Goal: Complete application form: Complete application form

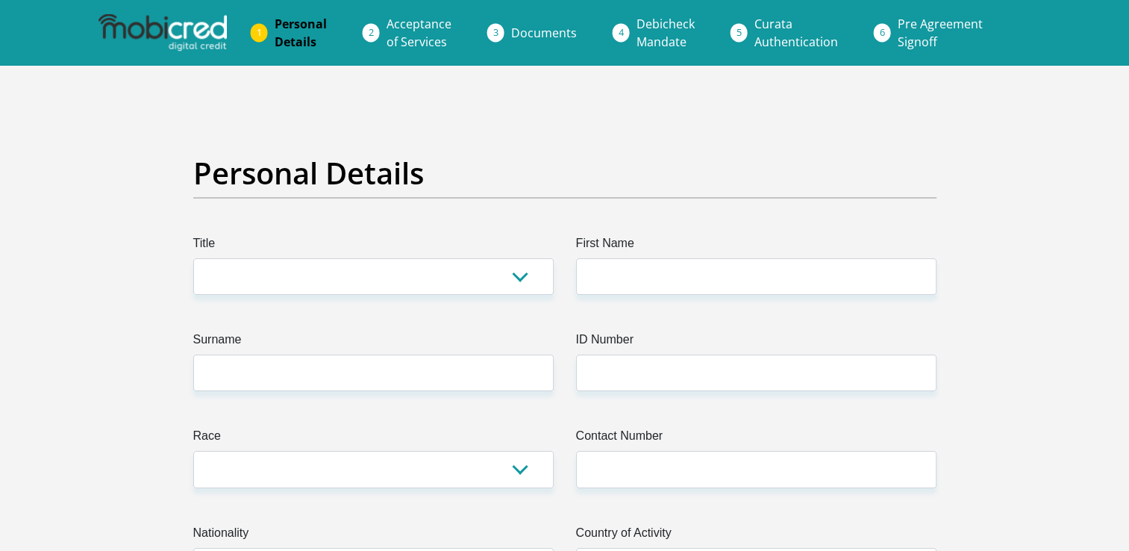
click at [383, 166] on h2 "Personal Details" at bounding box center [564, 173] width 743 height 36
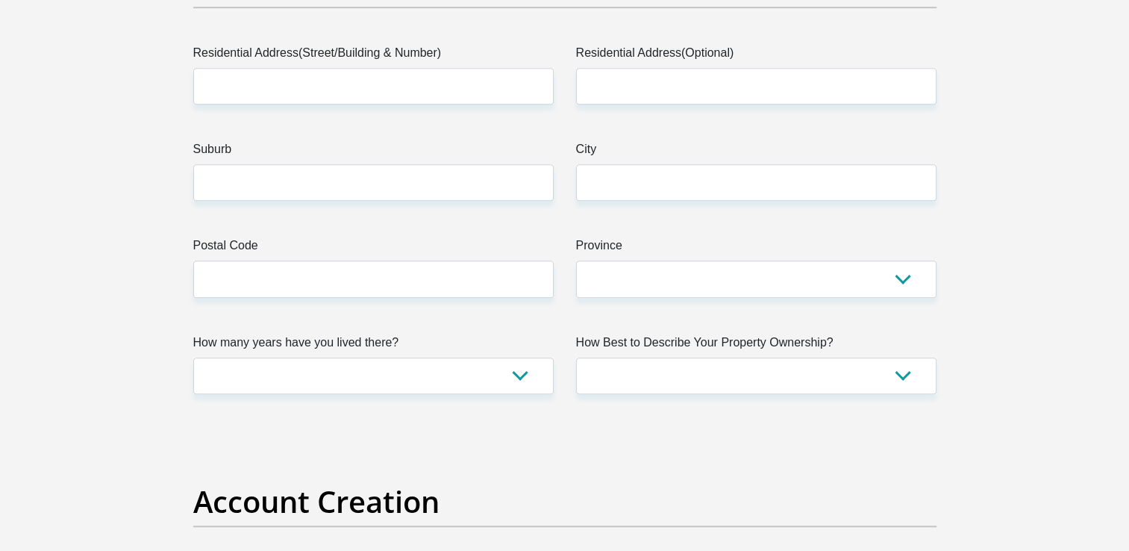
scroll to position [910, 0]
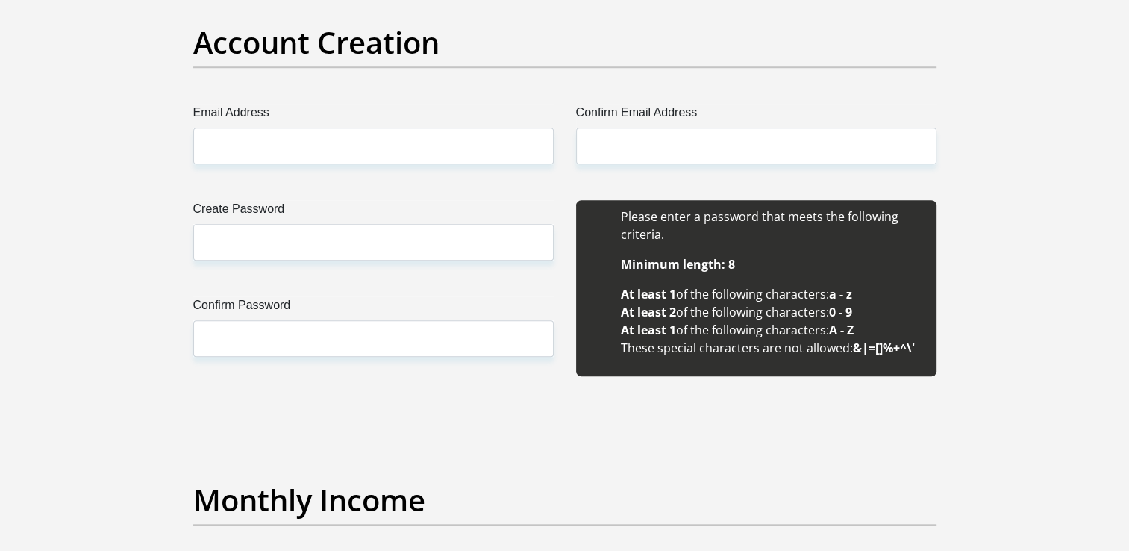
scroll to position [1262, 0]
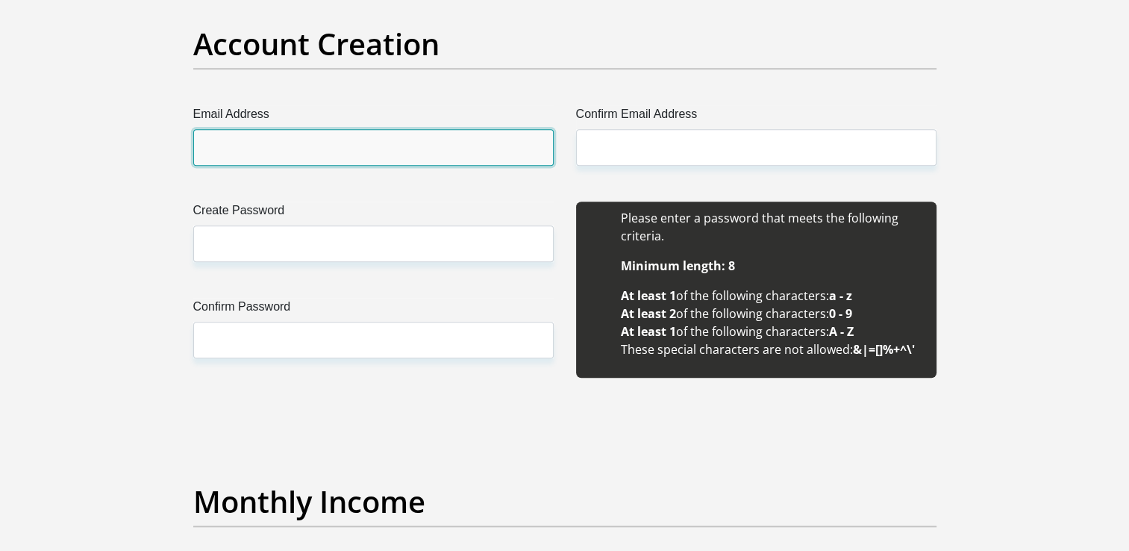
click at [410, 148] on input "Email Address" at bounding box center [373, 147] width 360 height 37
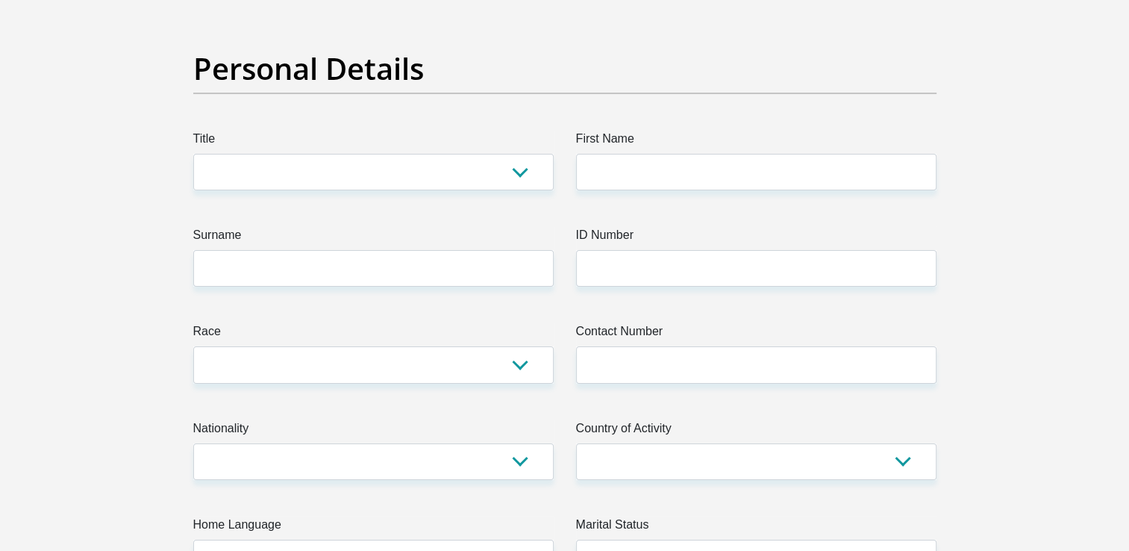
scroll to position [0, 0]
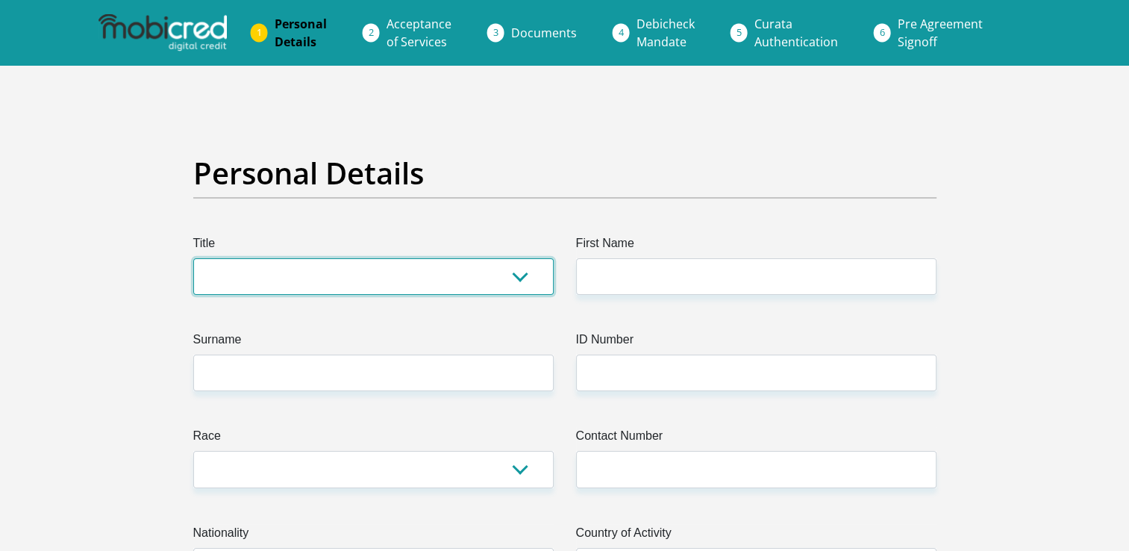
click at [338, 272] on select "Mr Ms Mrs Dr Other" at bounding box center [373, 276] width 360 height 37
select select "Mr"
click at [193, 258] on select "Mr Ms Mrs Dr Other" at bounding box center [373, 276] width 360 height 37
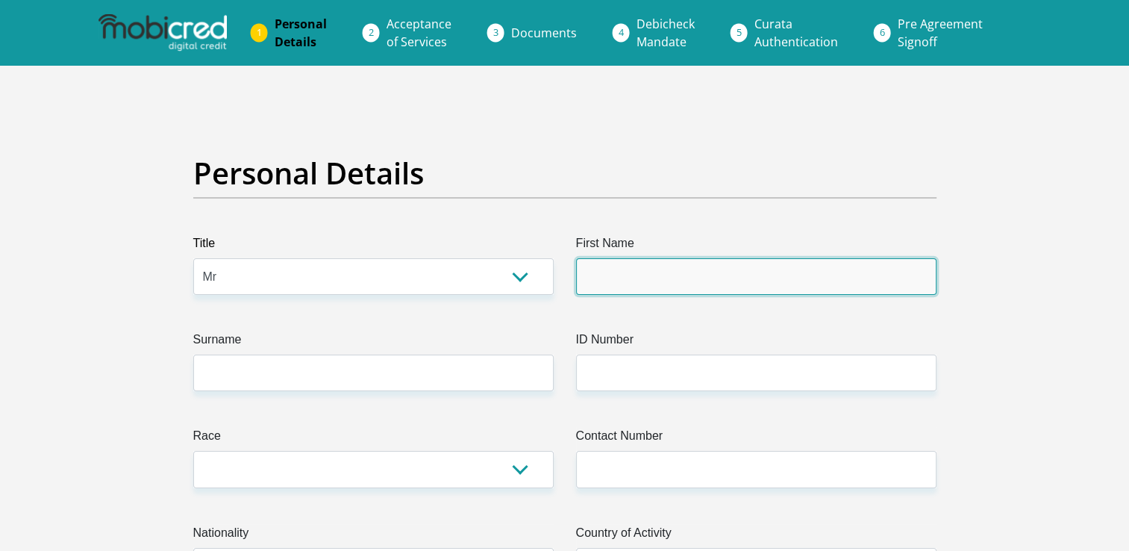
click at [648, 263] on input "First Name" at bounding box center [756, 276] width 360 height 37
type input "Khanyisile"
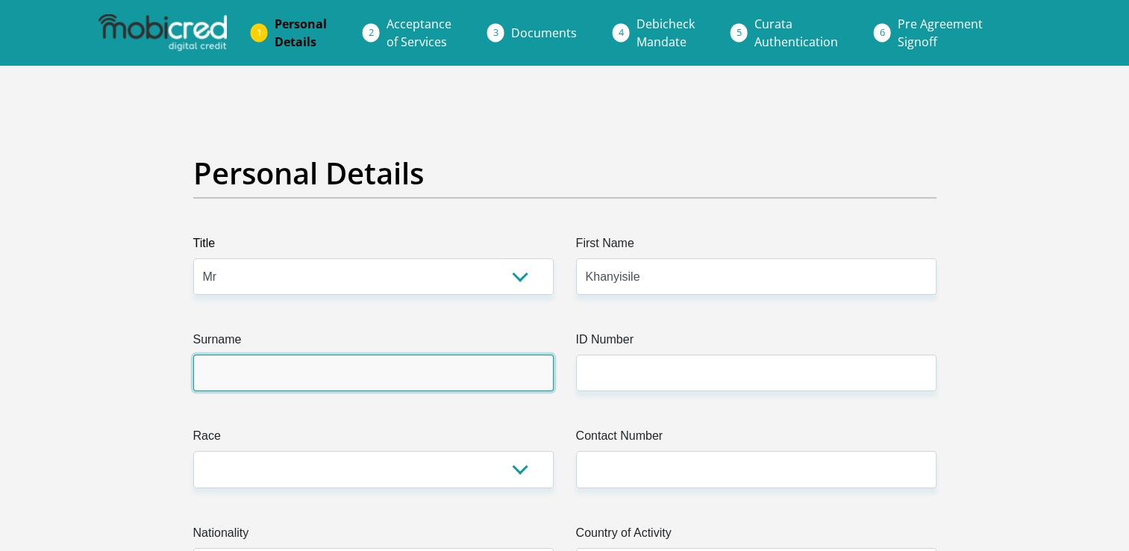
type input "mthembu"
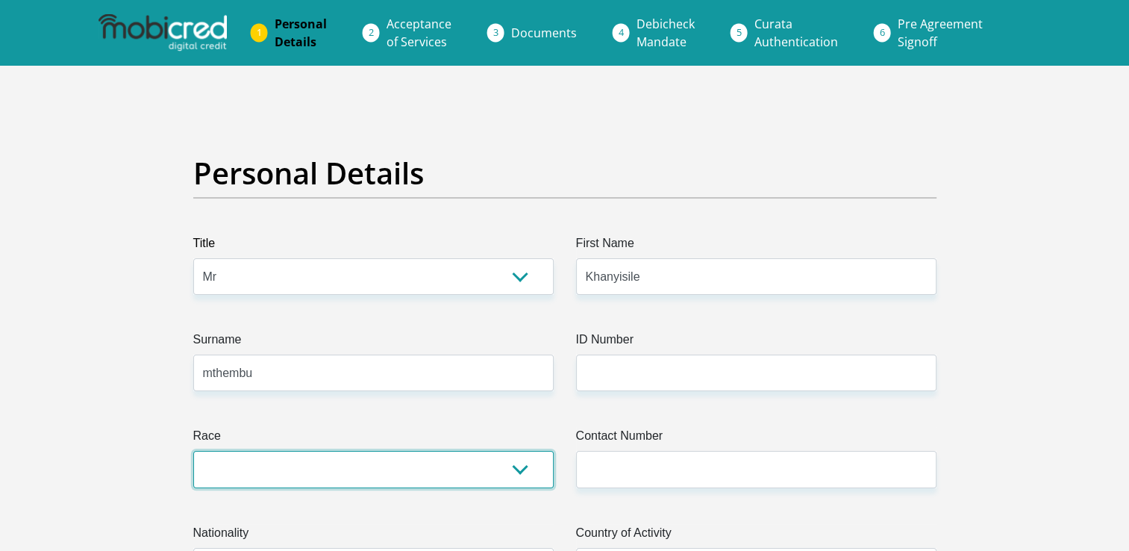
select select "1"
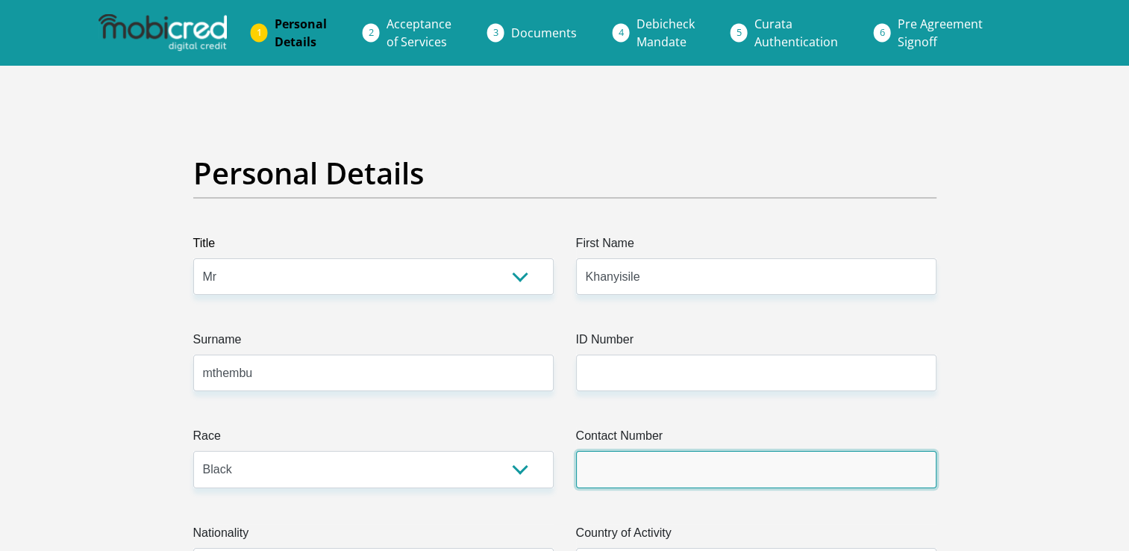
type input "0664310437"
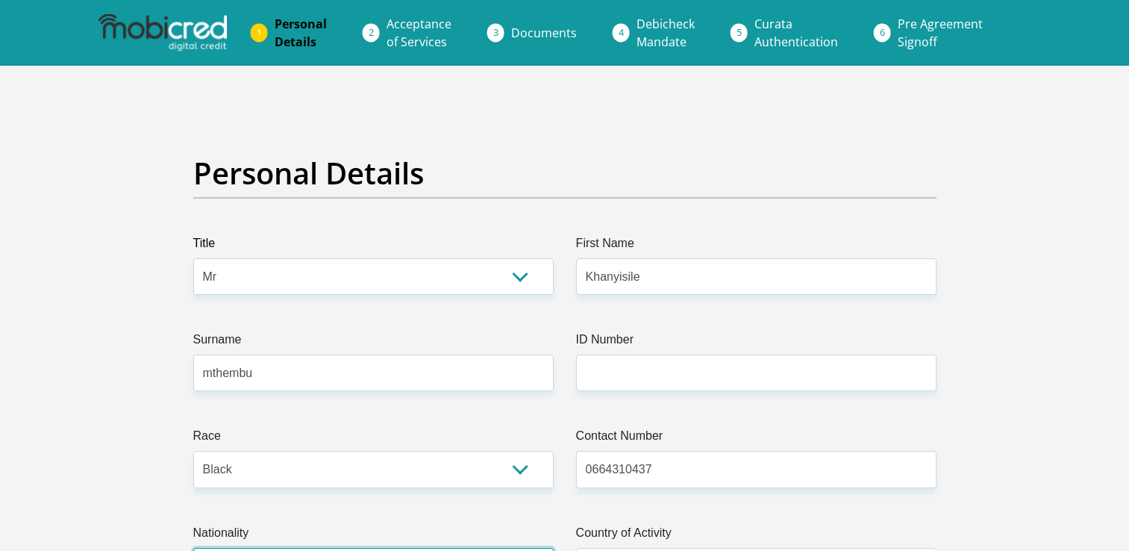
select select "ZAF"
type input "14"
type input "payne street"
type input "WITPOORTJIE EXT"
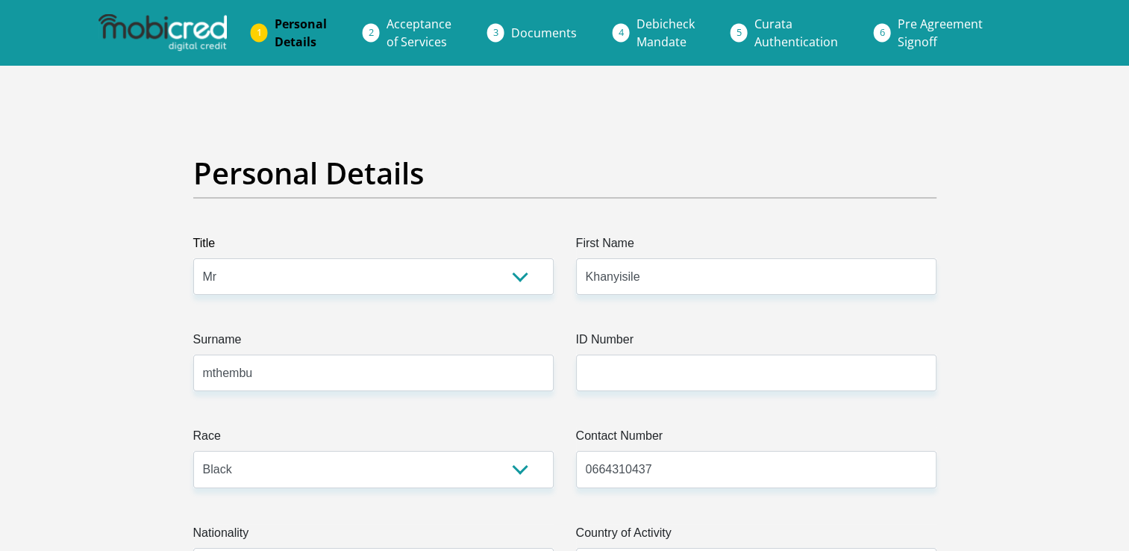
type input "WITPOORTJIE EXT"
type input "1724"
select select "Gauteng"
type input "khanyisilemthembu25@gmail.com"
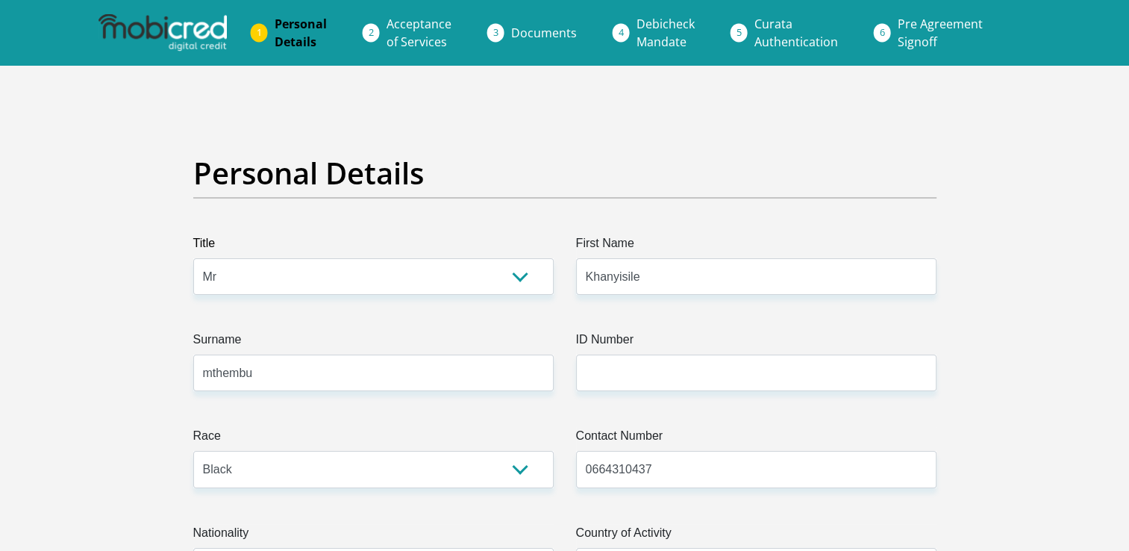
type input "Ninja1999"
type input "10000"
type input "9095"
type input "0"
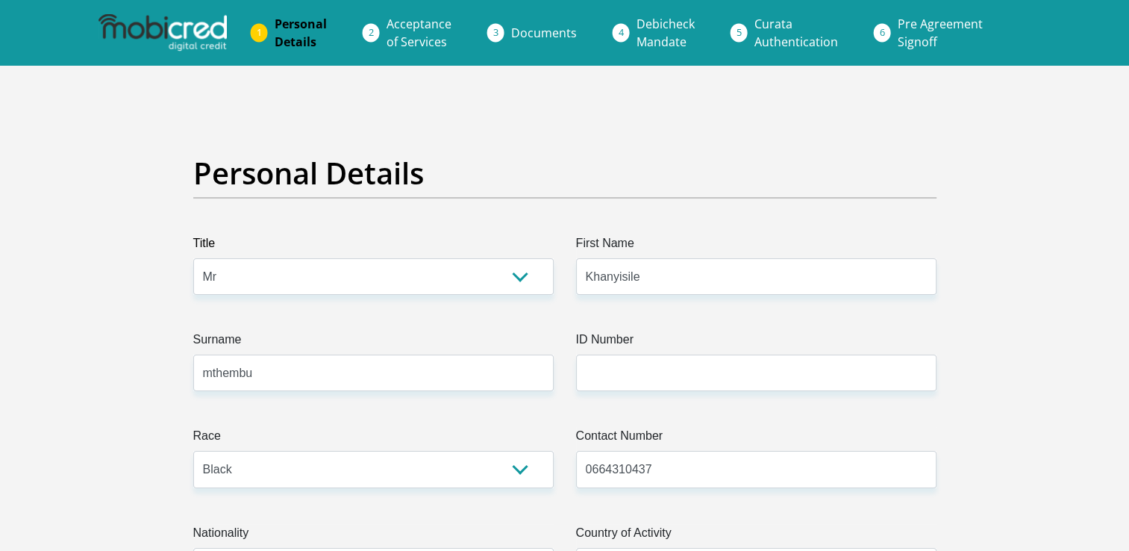
type input "3000"
type input "500"
type input "0"
type input "ECAM"
type input "0664310437"
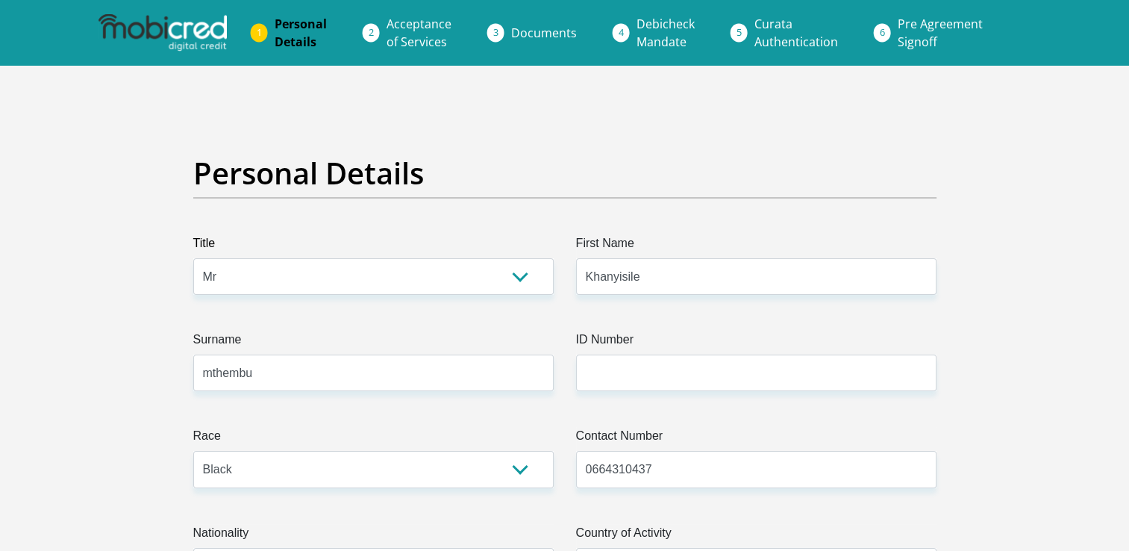
type input "zenas"
type input "ECAM"
type input "63083380534"
type input "250655"
type input "FIRSTRAND BANK"
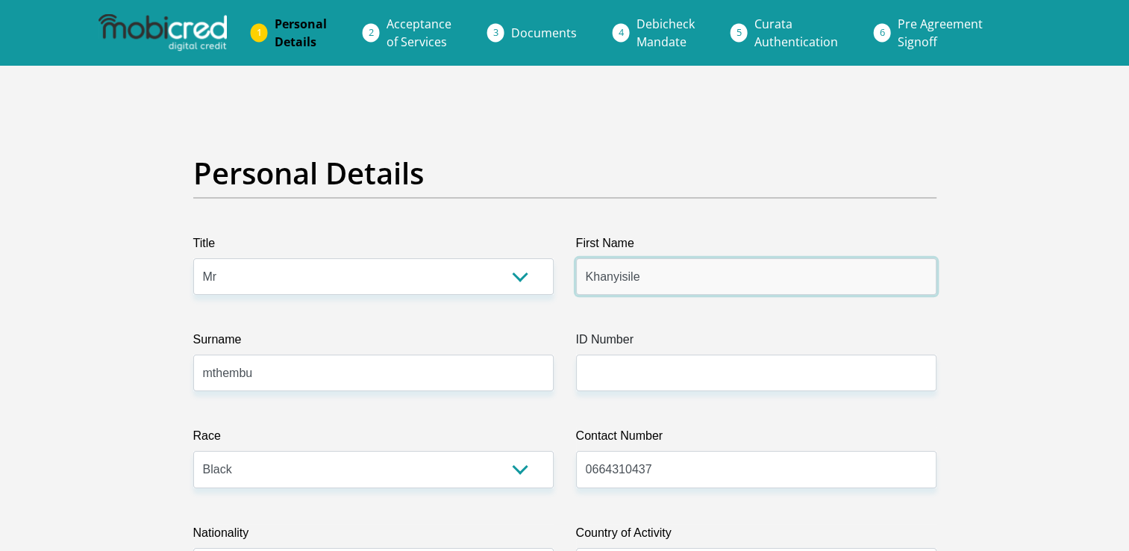
type input "BRANCH 560"
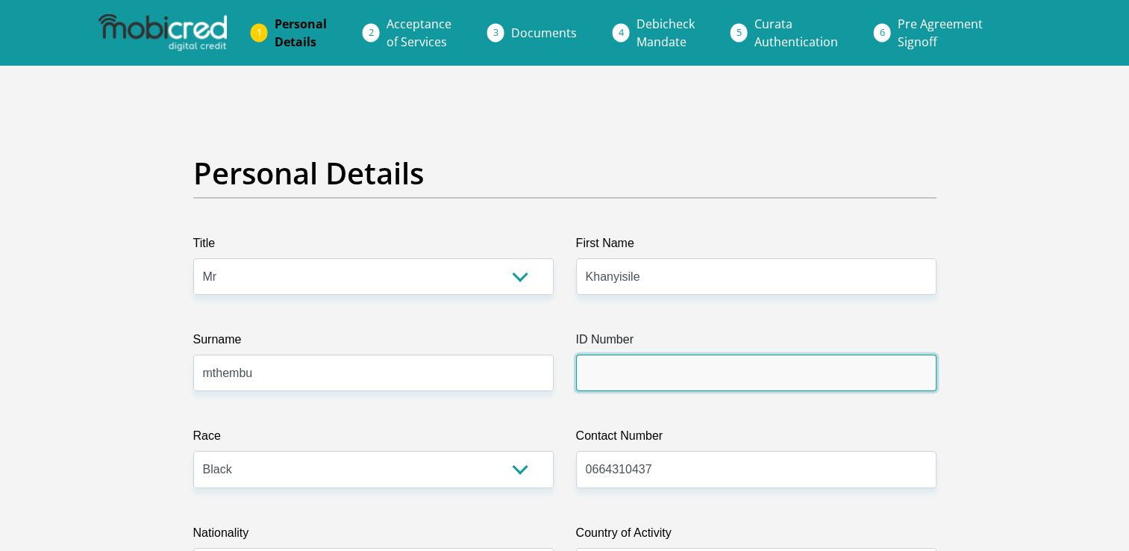
click at [635, 375] on input "ID Number" at bounding box center [756, 372] width 360 height 37
type input "9910255608086"
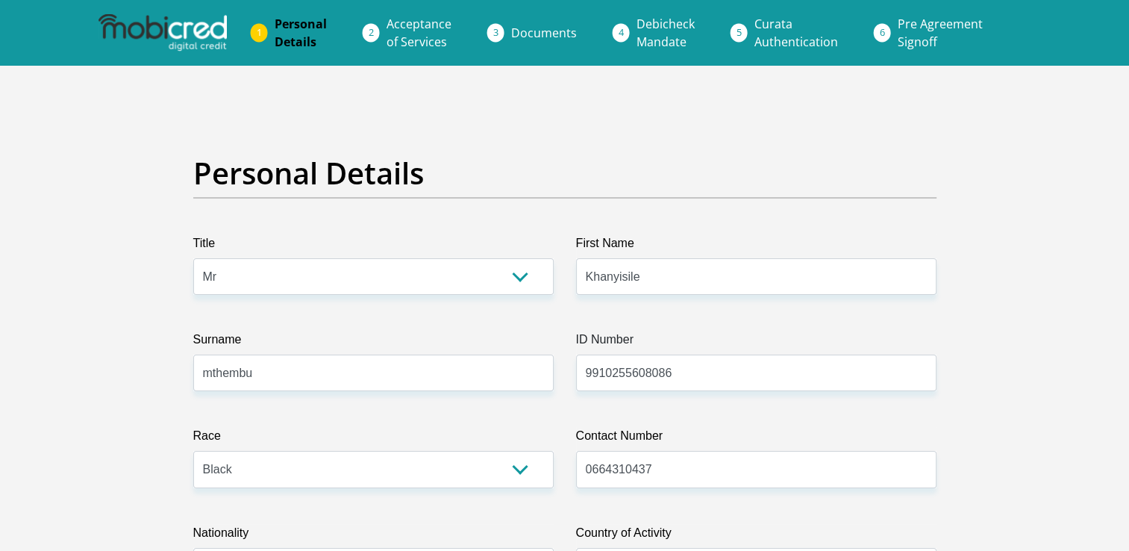
type input "4500.001743"
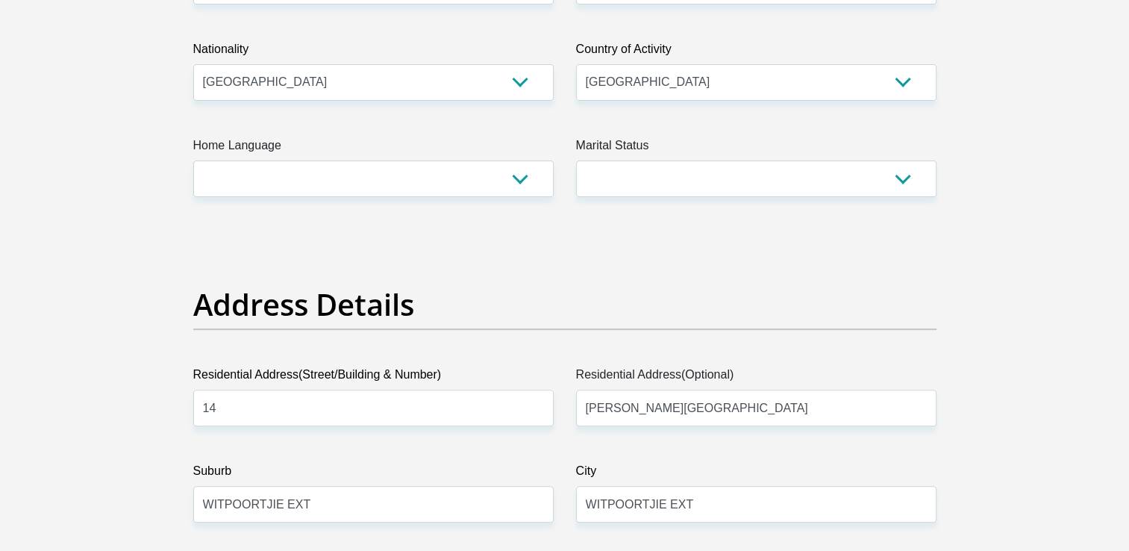
scroll to position [485, 0]
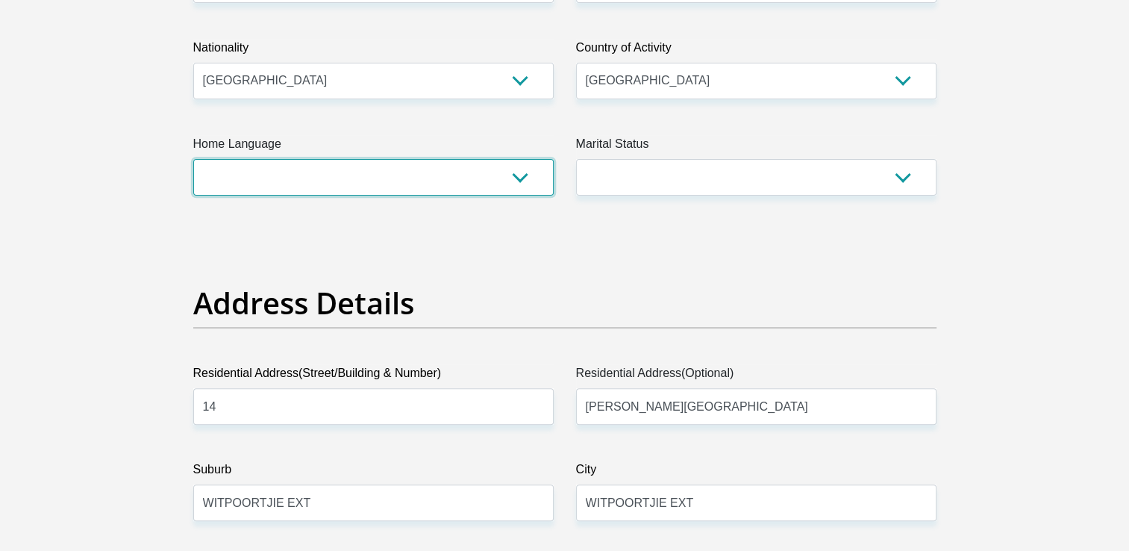
click at [460, 169] on select "Afrikaans English Sepedi South Ndebele Southern Sotho Swati Tsonga Tswana Venda…" at bounding box center [373, 177] width 360 height 37
select select "eng"
click at [193, 159] on select "Afrikaans English Sepedi South Ndebele Southern Sotho Swati Tsonga Tswana Venda…" at bounding box center [373, 177] width 360 height 37
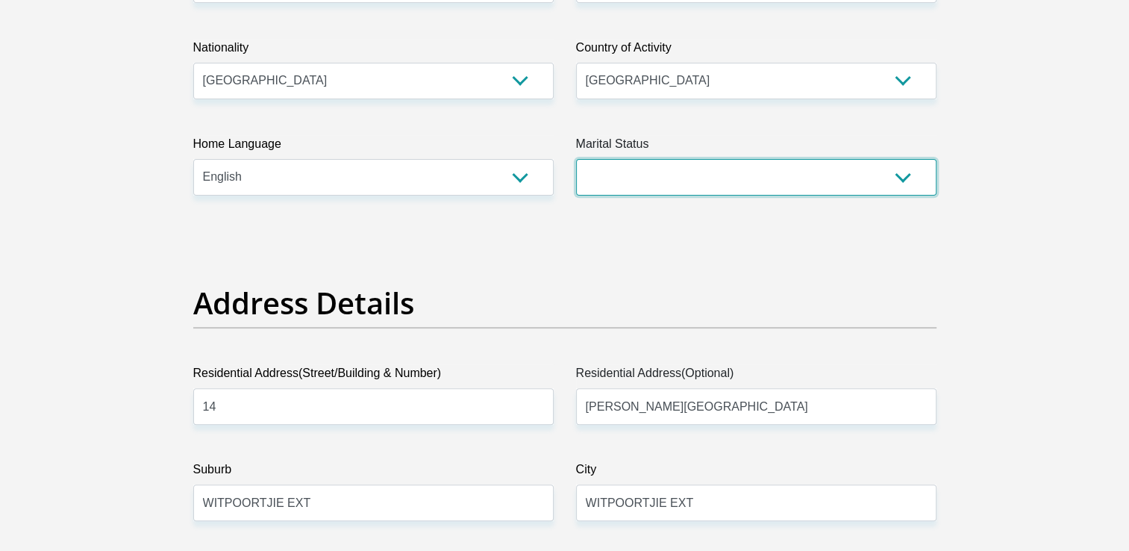
click at [621, 178] on select "Married ANC Single Divorced Widowed Married COP or Customary Law" at bounding box center [756, 177] width 360 height 37
select select "2"
click at [576, 159] on select "Married ANC Single Divorced Widowed Married COP or Customary Law" at bounding box center [756, 177] width 360 height 37
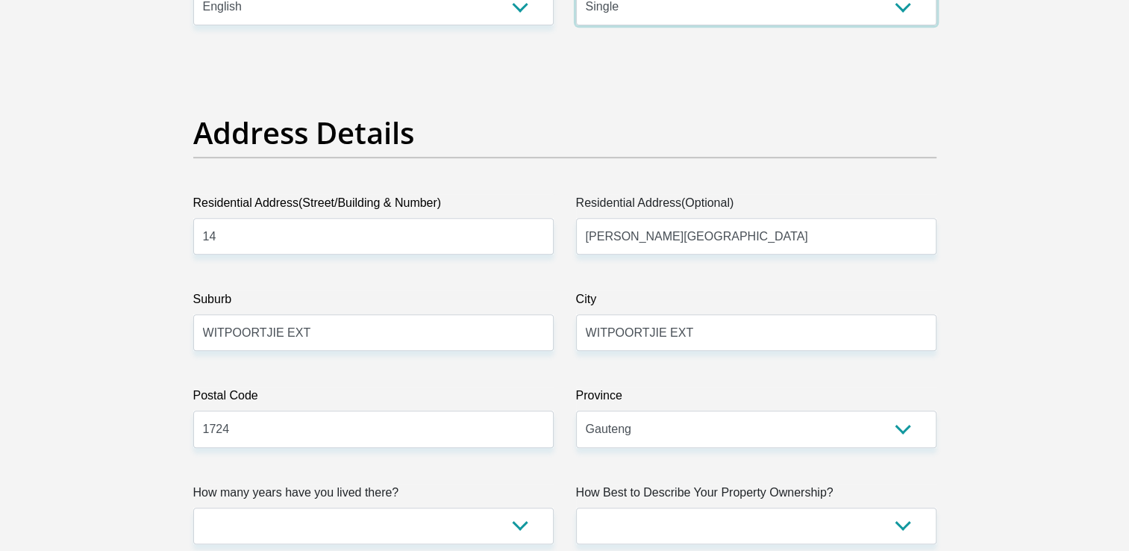
scroll to position [685, 0]
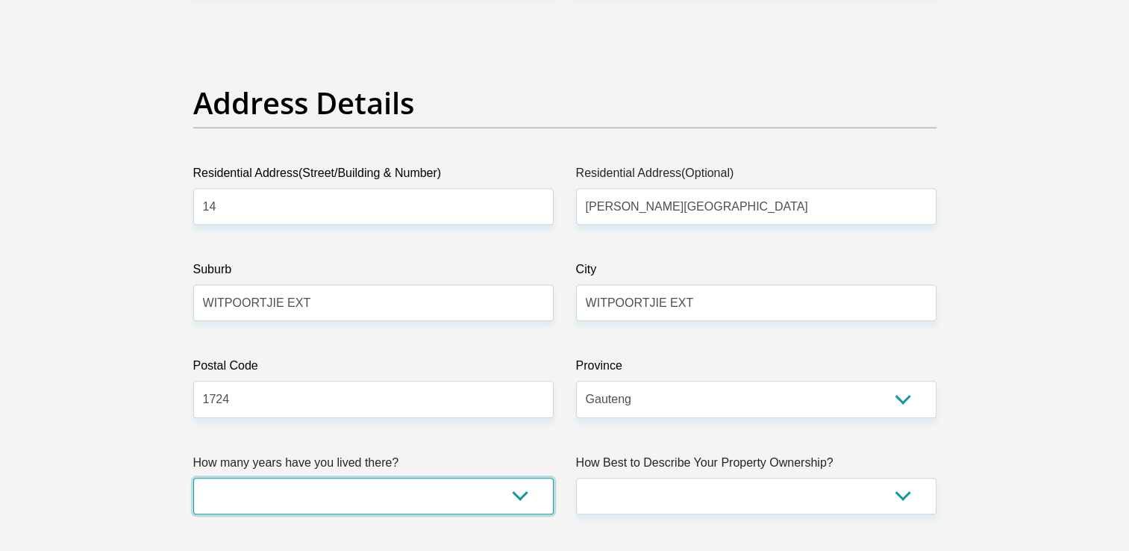
click at [300, 481] on select "less than 1 year 1-3 years 3-5 years 5+ years" at bounding box center [373, 496] width 360 height 37
select select "2"
click at [193, 478] on select "less than 1 year 1-3 years 3-5 years 5+ years" at bounding box center [373, 496] width 360 height 37
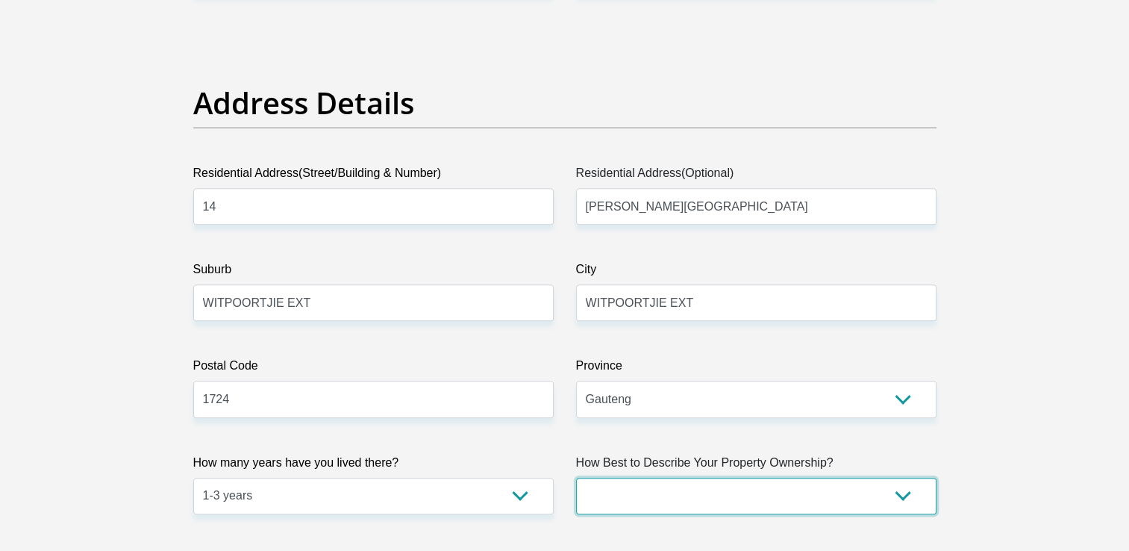
click at [696, 493] on select "Owned Rented Family Owned Company Dwelling" at bounding box center [756, 496] width 360 height 37
select select "Rented"
click at [576, 478] on select "Owned Rented Family Owned Company Dwelling" at bounding box center [756, 496] width 360 height 37
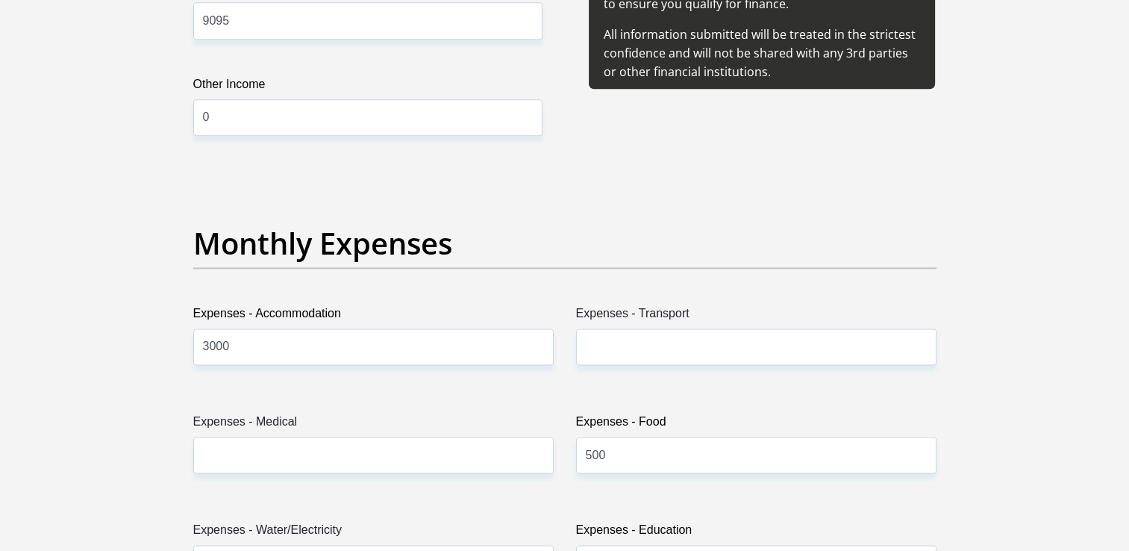
scroll to position [1948, 0]
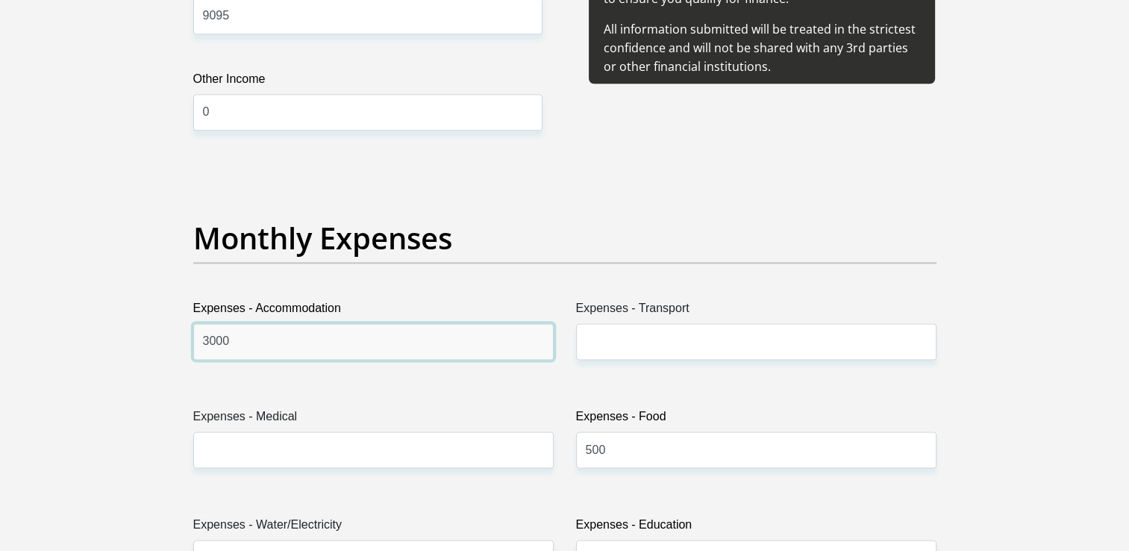
click at [302, 336] on input "3000" at bounding box center [373, 341] width 360 height 37
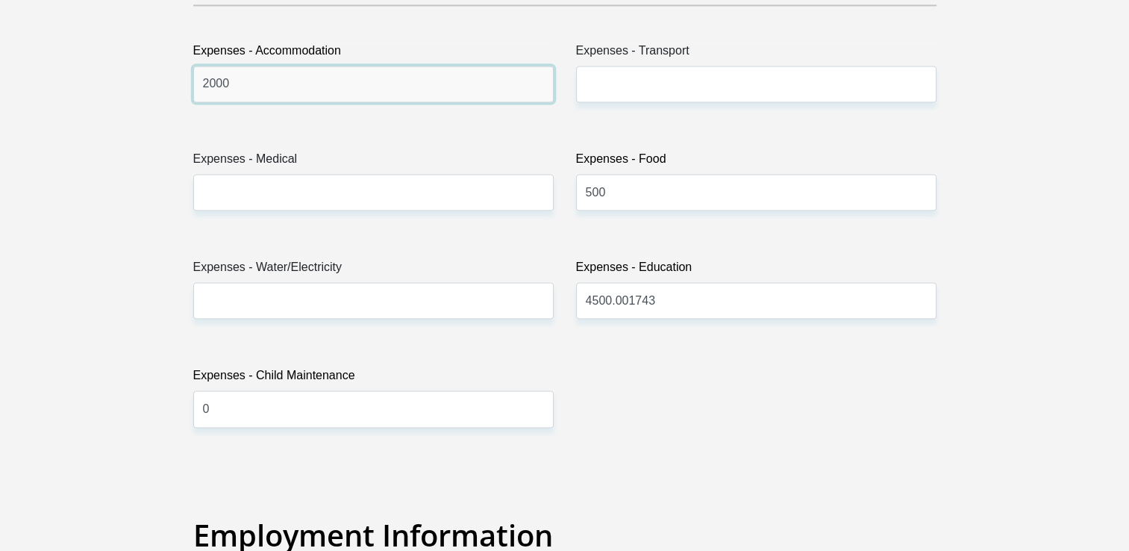
scroll to position [2207, 0]
type input "2000"
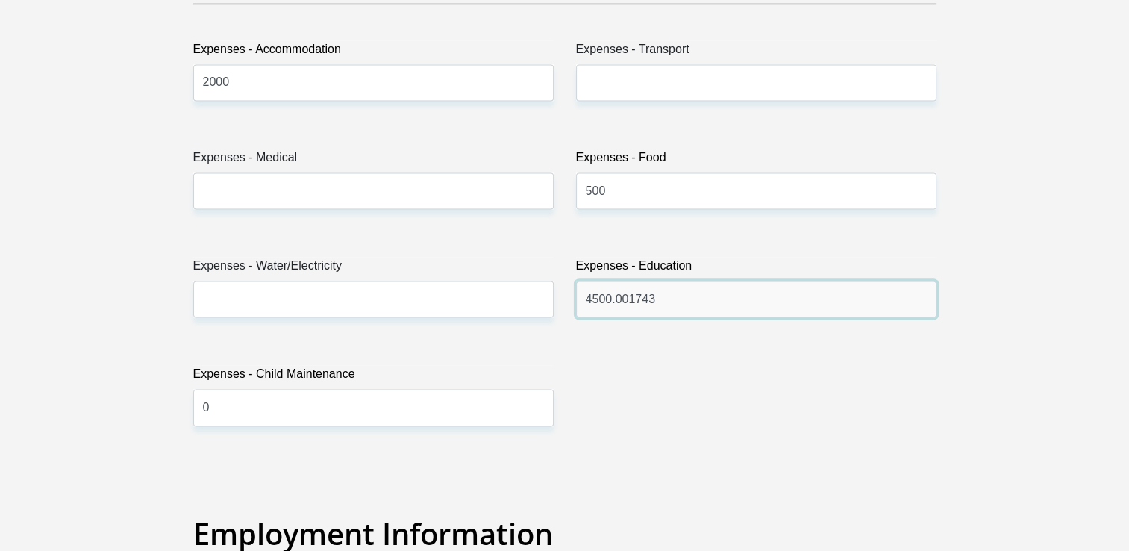
click at [669, 309] on input "4500.001743" at bounding box center [756, 299] width 360 height 37
type input "4"
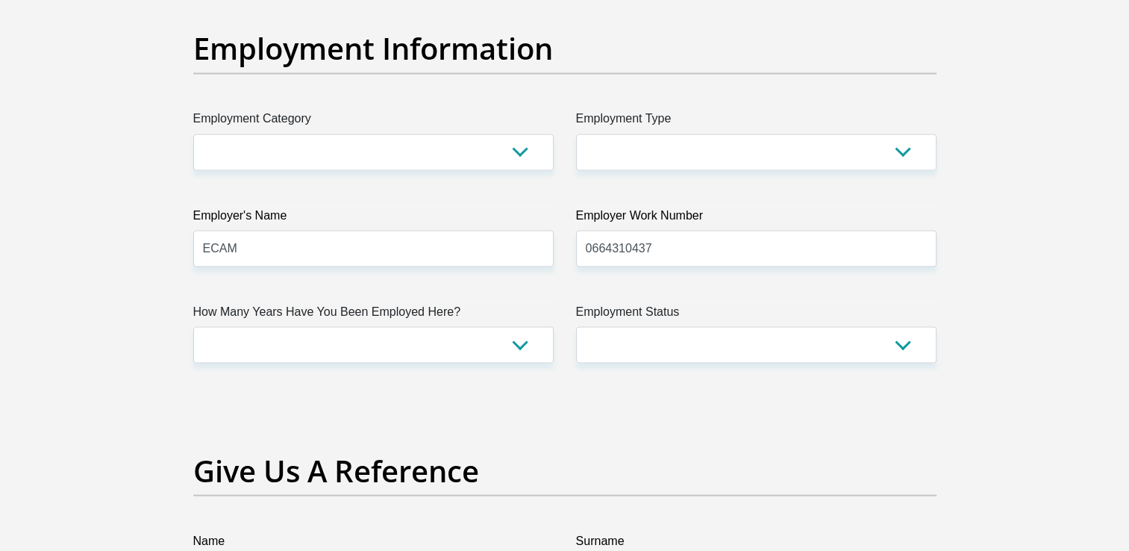
scroll to position [2694, 0]
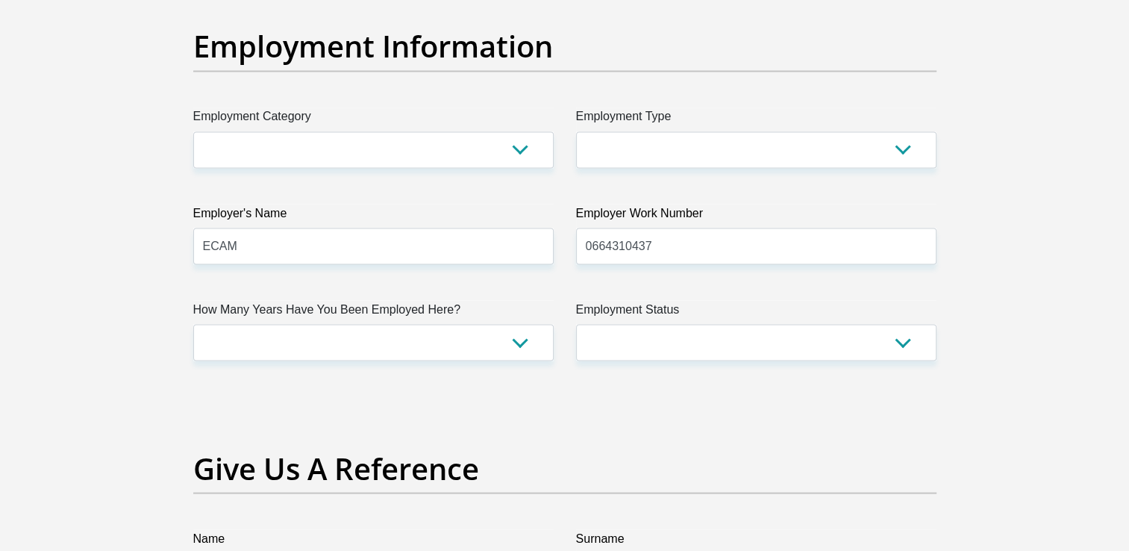
type input "0"
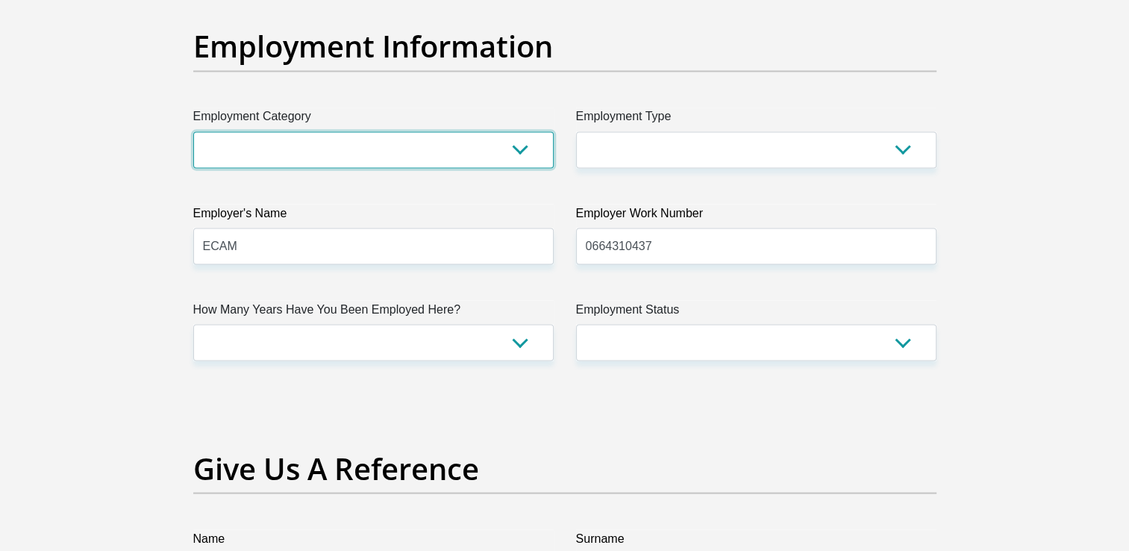
click at [492, 142] on select "AGRICULTURE ALCOHOL & TOBACCO CONSTRUCTION MATERIALS METALLURGY EQUIPMENT FOR R…" at bounding box center [373, 149] width 360 height 37
click at [516, 147] on select "AGRICULTURE ALCOHOL & TOBACCO CONSTRUCTION MATERIALS METALLURGY EQUIPMENT FOR R…" at bounding box center [373, 149] width 360 height 37
select select "27"
click at [193, 131] on select "AGRICULTURE ALCOHOL & TOBACCO CONSTRUCTION MATERIALS METALLURGY EQUIPMENT FOR R…" at bounding box center [373, 149] width 360 height 37
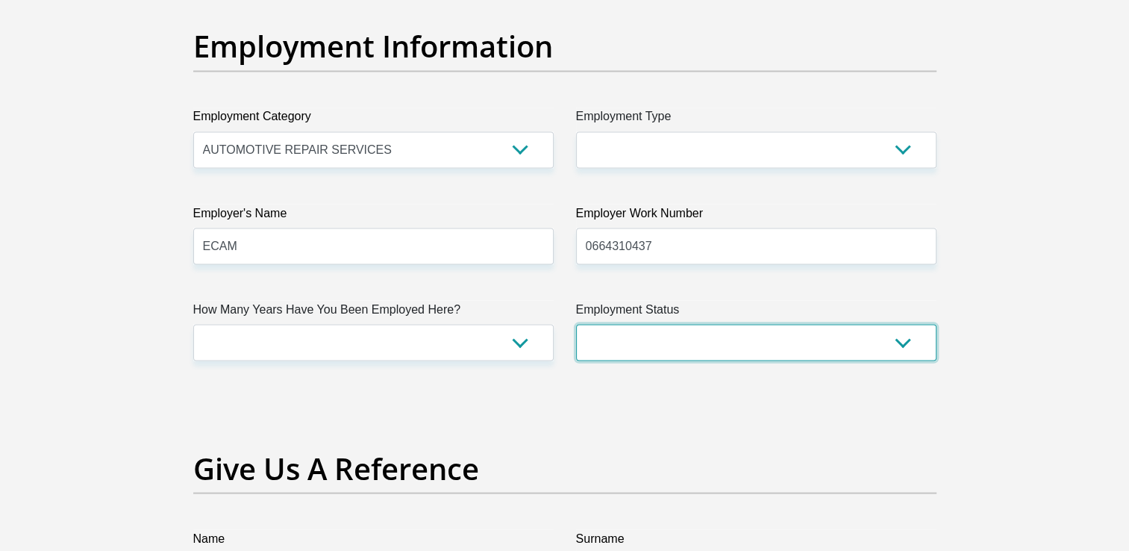
click at [695, 348] on select "Permanent/Full-time Part-time/Casual Contract Worker Self-Employed Housewife Re…" at bounding box center [756, 342] width 360 height 37
select select "1"
click at [576, 324] on select "Permanent/Full-time Part-time/Casual Contract Worker Self-Employed Housewife Re…" at bounding box center [756, 342] width 360 height 37
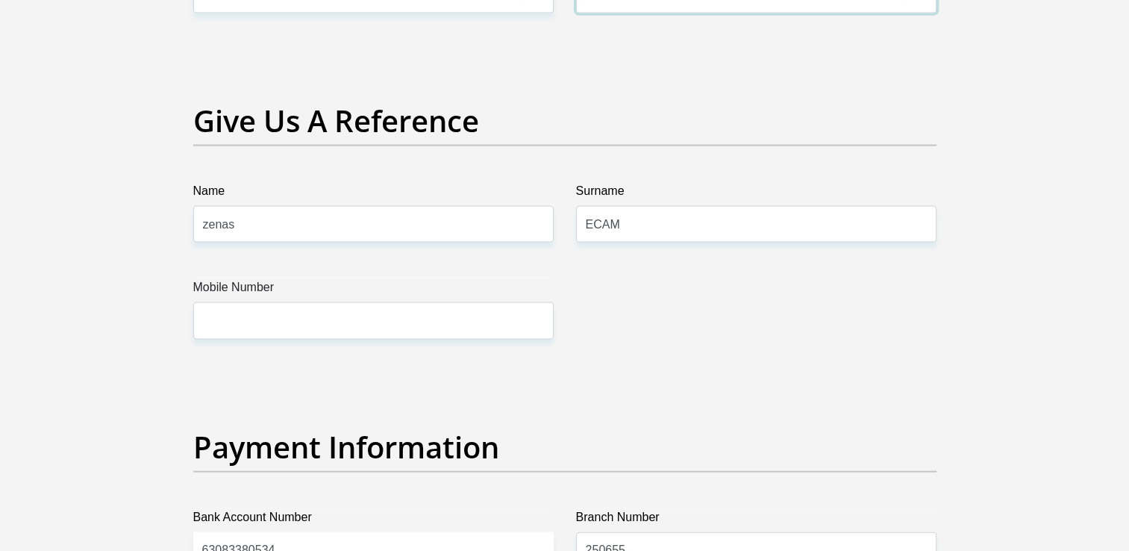
scroll to position [3041, 0]
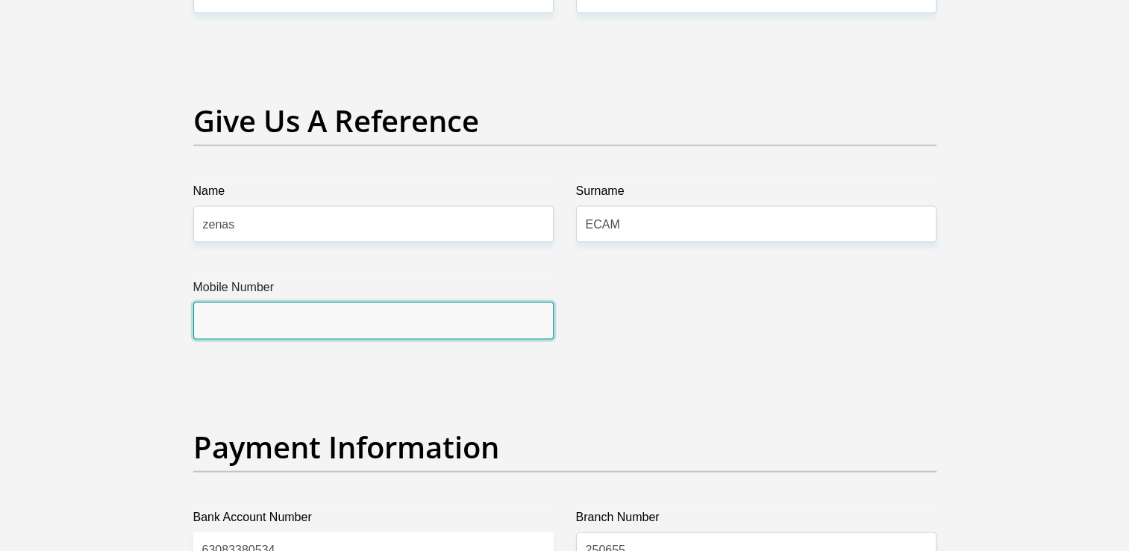
click at [434, 319] on input "Mobile Number" at bounding box center [373, 320] width 360 height 37
type input "0664310437"
click at [328, 320] on input "0664310437" at bounding box center [373, 320] width 360 height 37
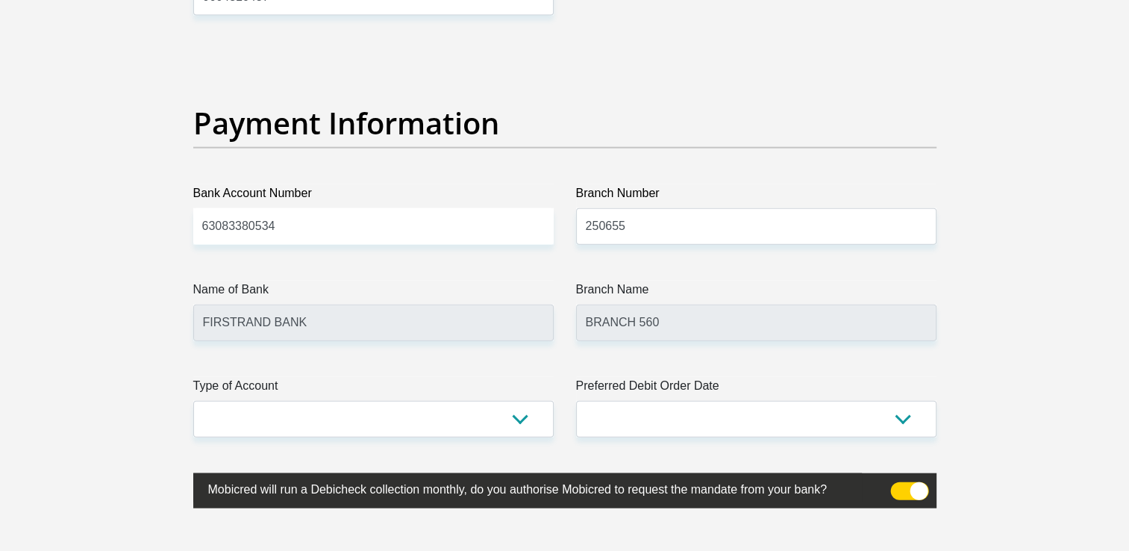
scroll to position [3402, 0]
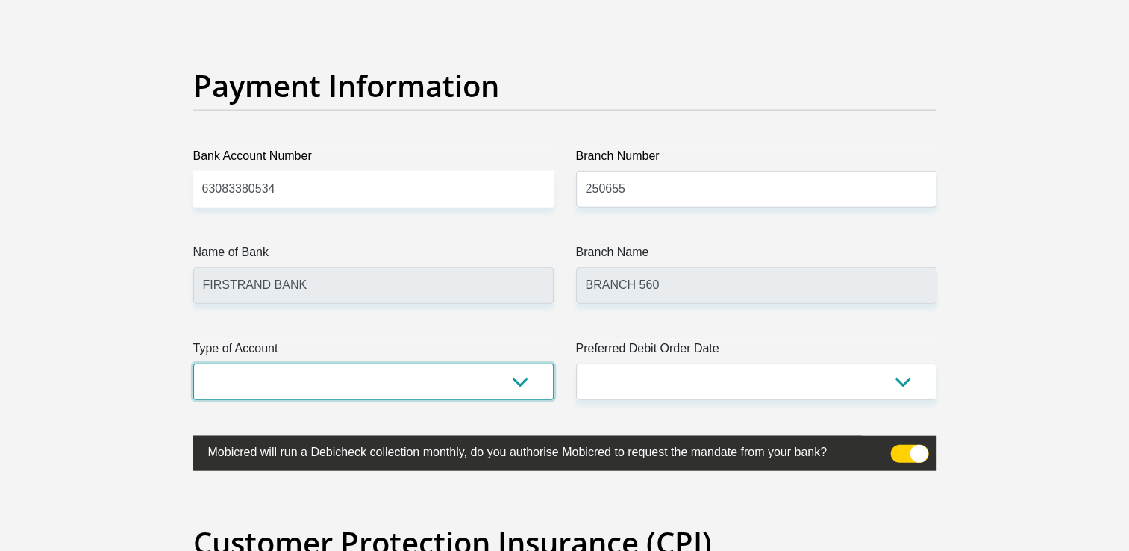
click at [515, 372] on select "Cheque Savings" at bounding box center [373, 381] width 360 height 37
select select "CUR"
click at [193, 363] on select "Cheque Savings" at bounding box center [373, 381] width 360 height 37
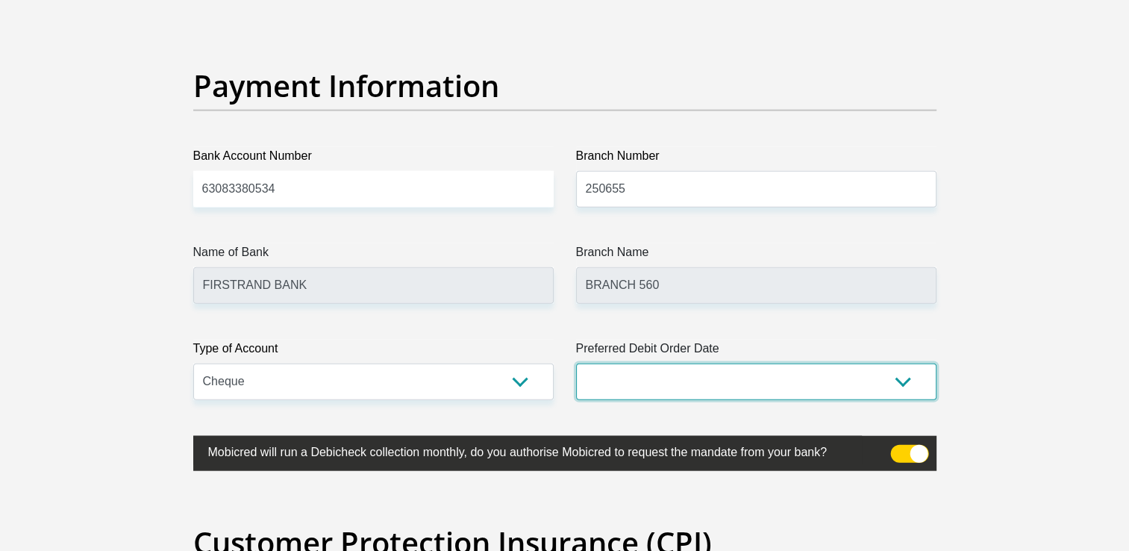
click at [680, 382] on select "1st 2nd 3rd 4th 5th 7th 18th 19th 20th 21st 22nd 23rd 24th 25th 26th 27th 28th …" at bounding box center [756, 381] width 360 height 37
select select "26"
click at [576, 363] on select "1st 2nd 3rd 4th 5th 7th 18th 19th 20th 21st 22nd 23rd 24th 25th 26th 27th 28th …" at bounding box center [756, 381] width 360 height 37
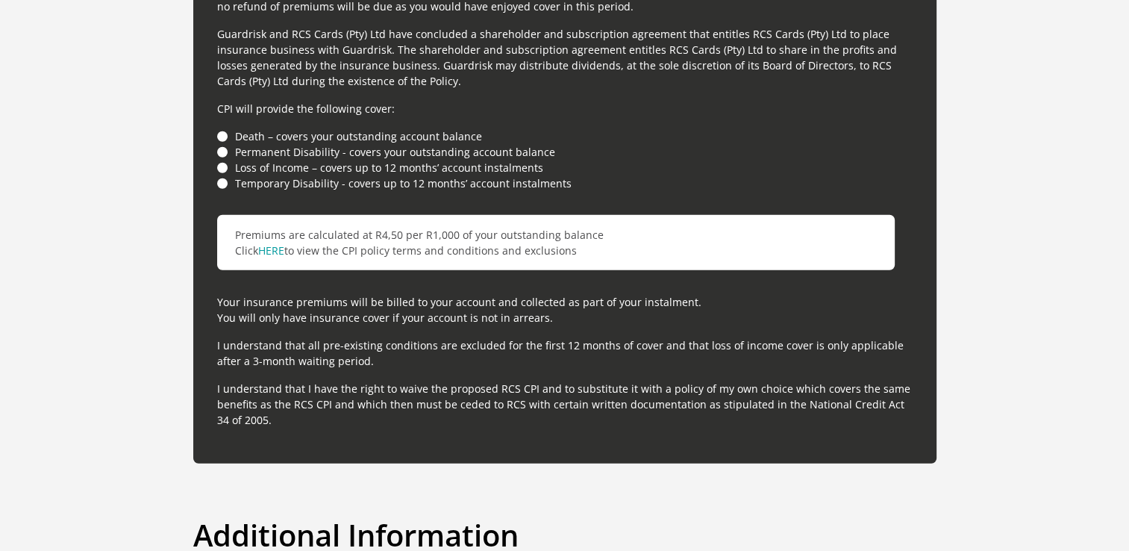
scroll to position [4198, 0]
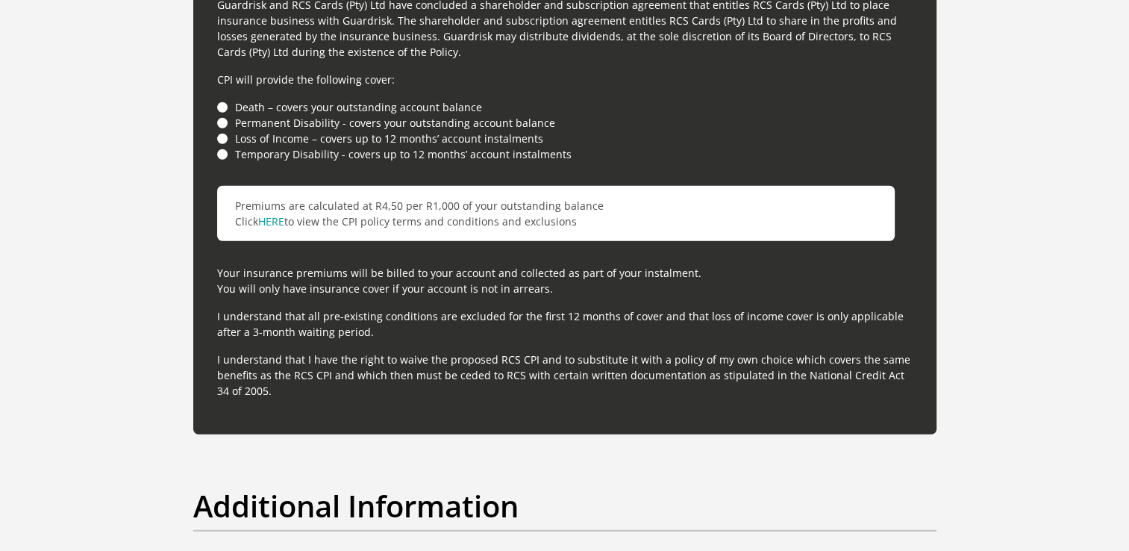
click at [222, 153] on li "Temporary Disability - covers up to 12 months’ account instalments" at bounding box center [564, 154] width 695 height 16
click at [221, 132] on li "Loss of Income – covers up to 12 months’ account instalments" at bounding box center [564, 139] width 695 height 16
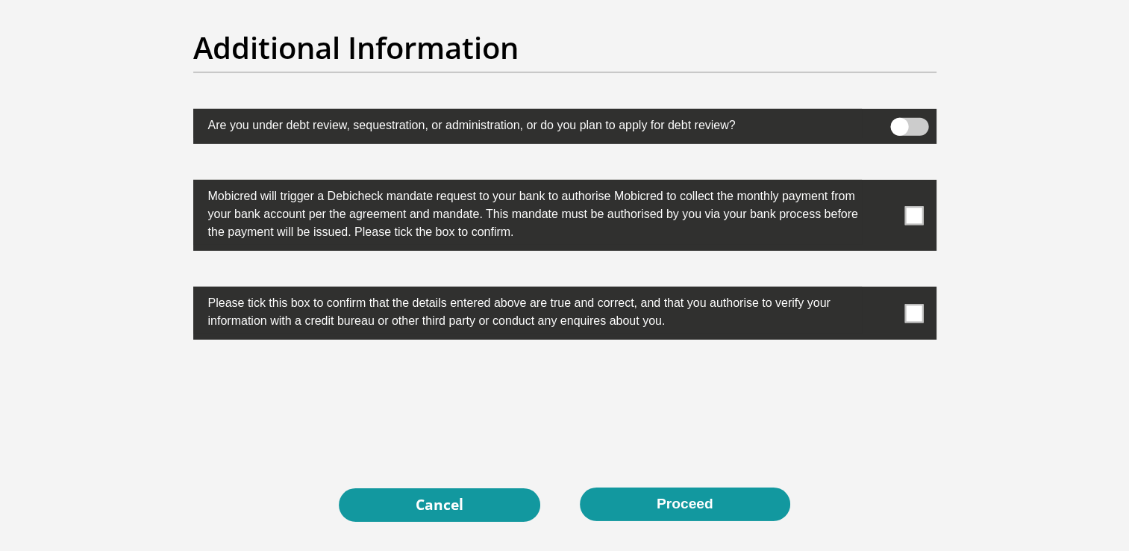
scroll to position [4658, 0]
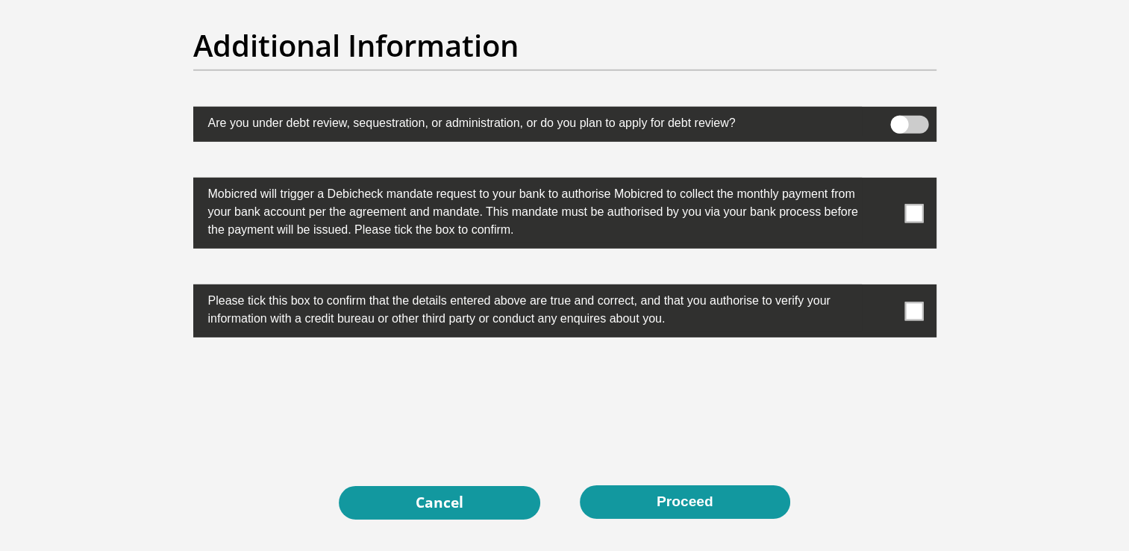
click at [910, 206] on span at bounding box center [913, 213] width 19 height 19
click at [884, 181] on input "checkbox" at bounding box center [884, 181] width 0 height 0
click at [919, 309] on span at bounding box center [913, 310] width 19 height 19
click at [884, 288] on input "checkbox" at bounding box center [884, 288] width 0 height 0
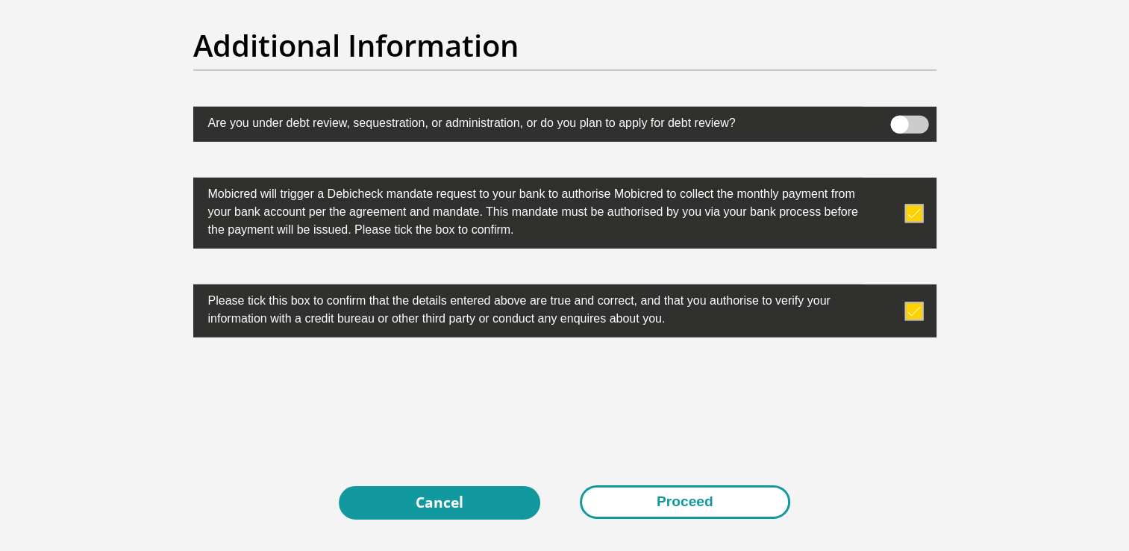
click at [663, 501] on button "Proceed" at bounding box center [685, 502] width 210 height 34
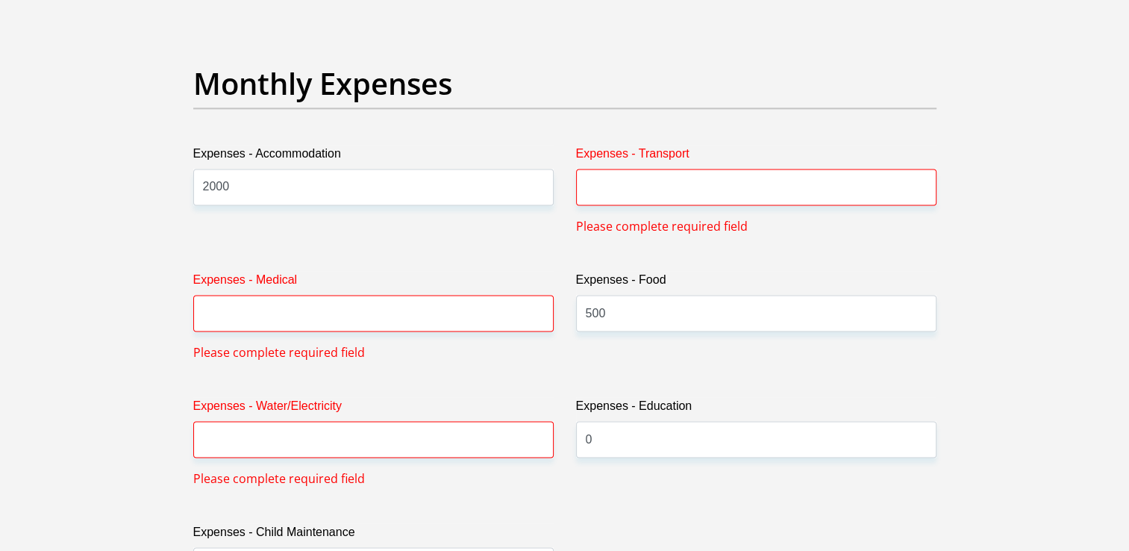
scroll to position [2094, 0]
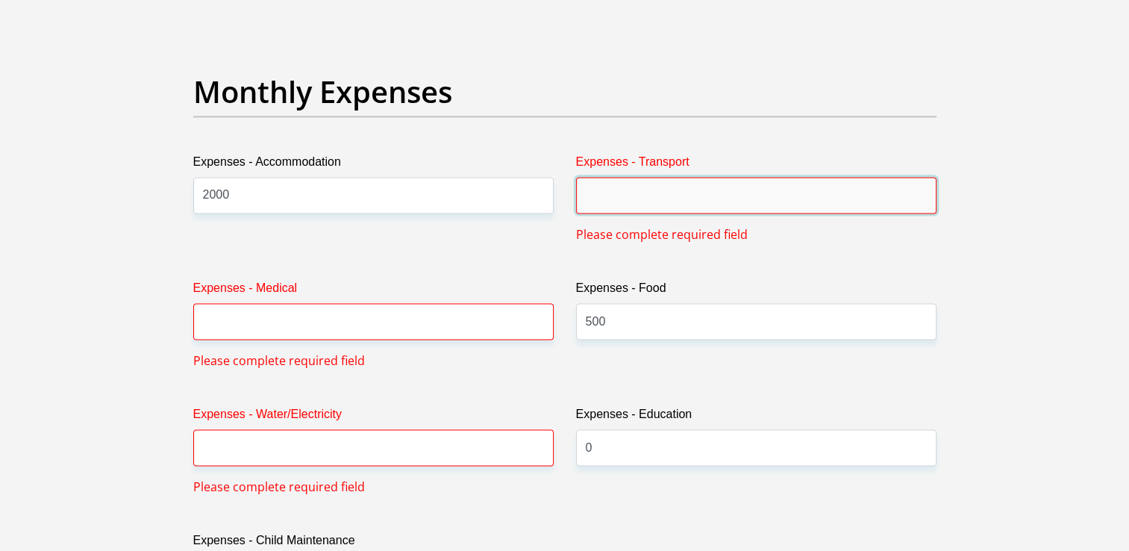
click at [633, 208] on input "Expenses - Transport" at bounding box center [756, 195] width 360 height 37
type input "0"
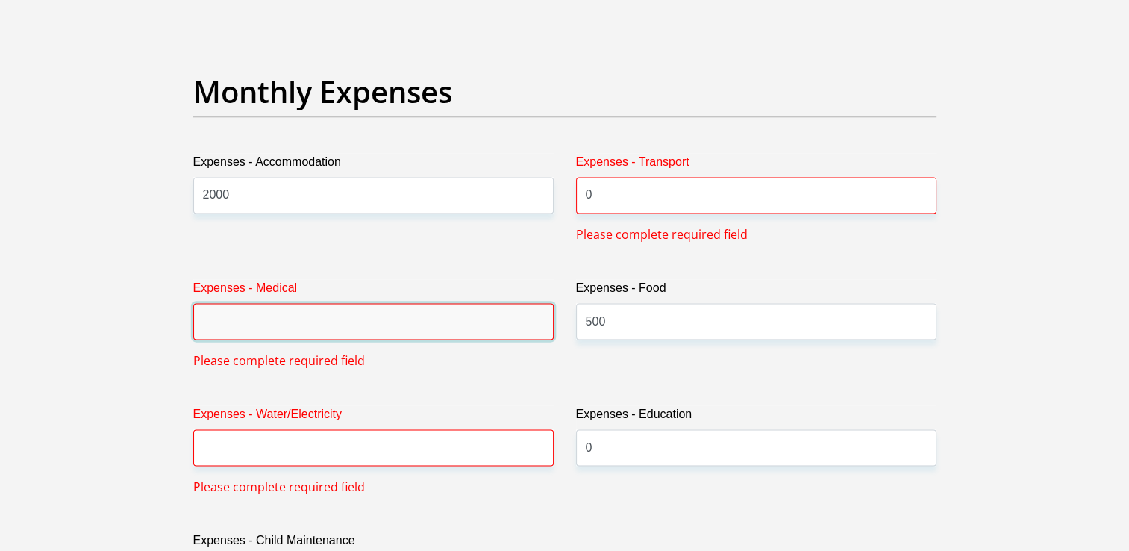
type input "0"
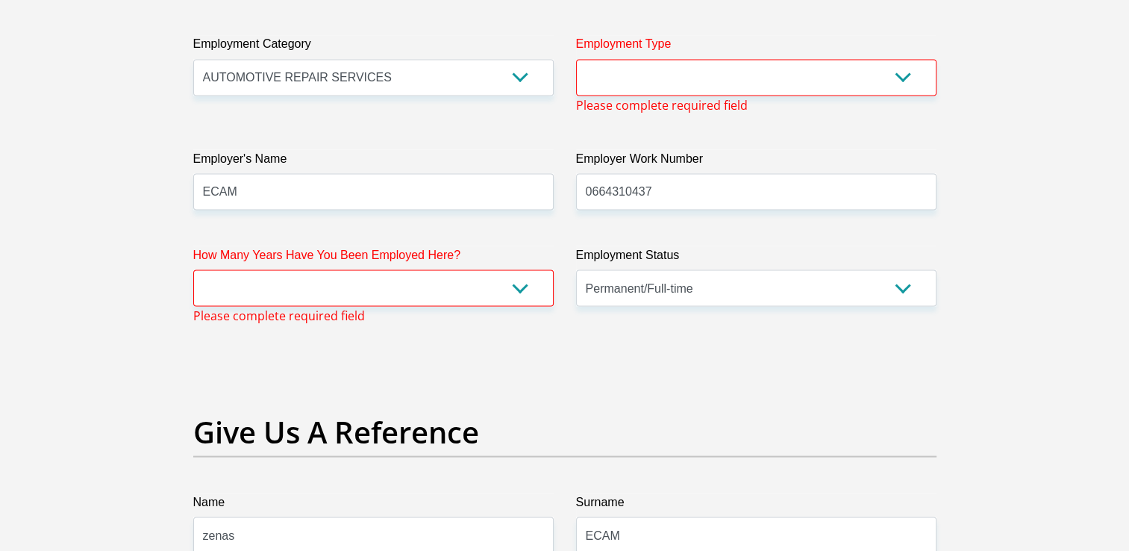
scroll to position [2800, 0]
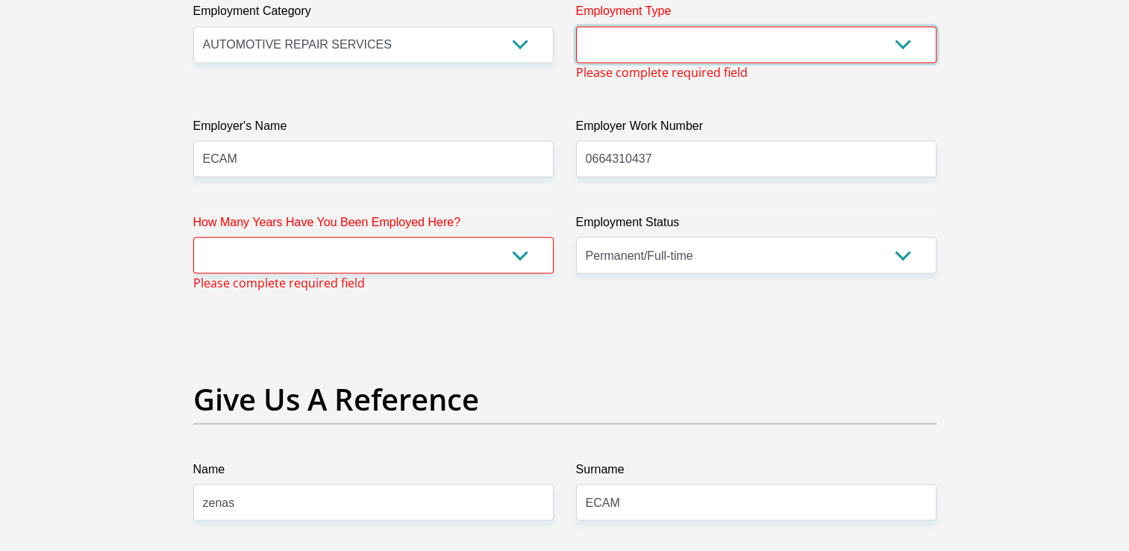
click at [790, 40] on select "College/Lecturer Craft Seller Creative Driver Executive Farmer Forces - Non Com…" at bounding box center [756, 44] width 360 height 37
select select "Non Licenced Professional"
click at [576, 26] on select "College/Lecturer Craft Seller Creative Driver Executive Farmer Forces - Non Com…" at bounding box center [756, 44] width 360 height 37
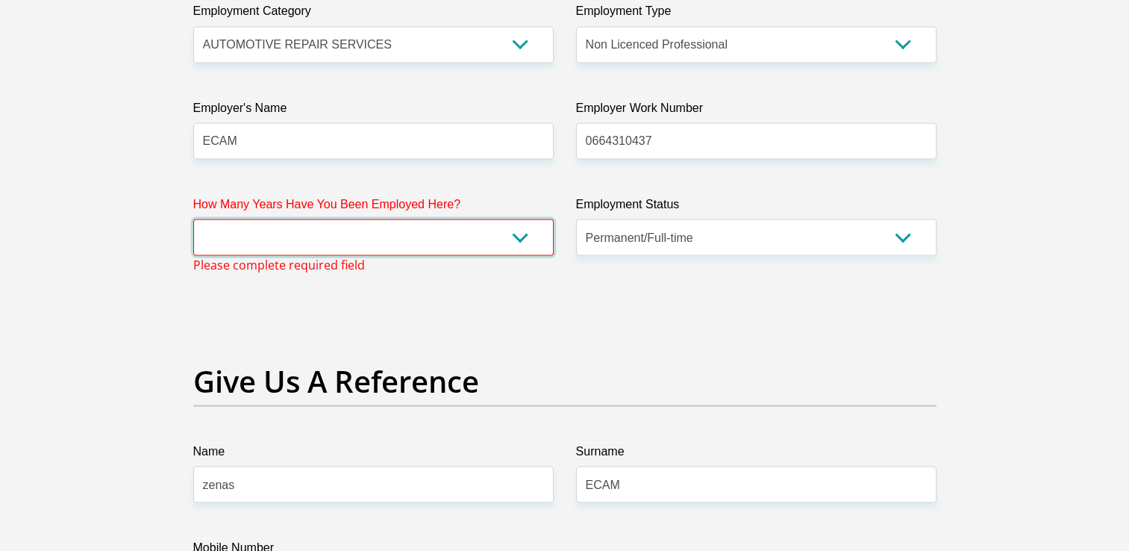
click at [387, 248] on select "less than 1 year 1-3 years 3-5 years 5+ years" at bounding box center [373, 237] width 360 height 37
click at [193, 219] on select "less than 1 year 1-3 years 3-5 years 5+ years" at bounding box center [373, 237] width 360 height 37
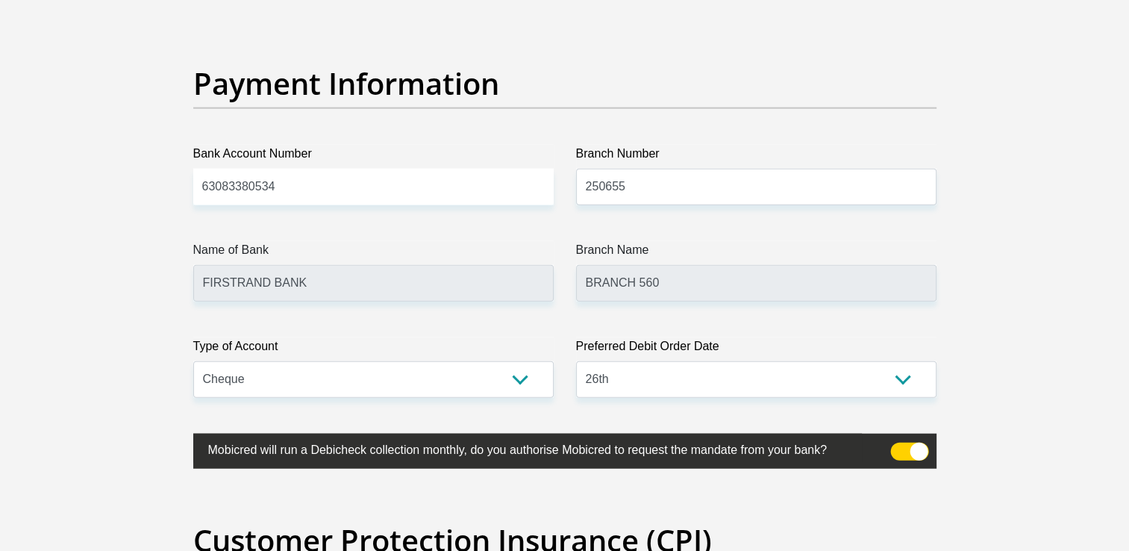
scroll to position [3545, 0]
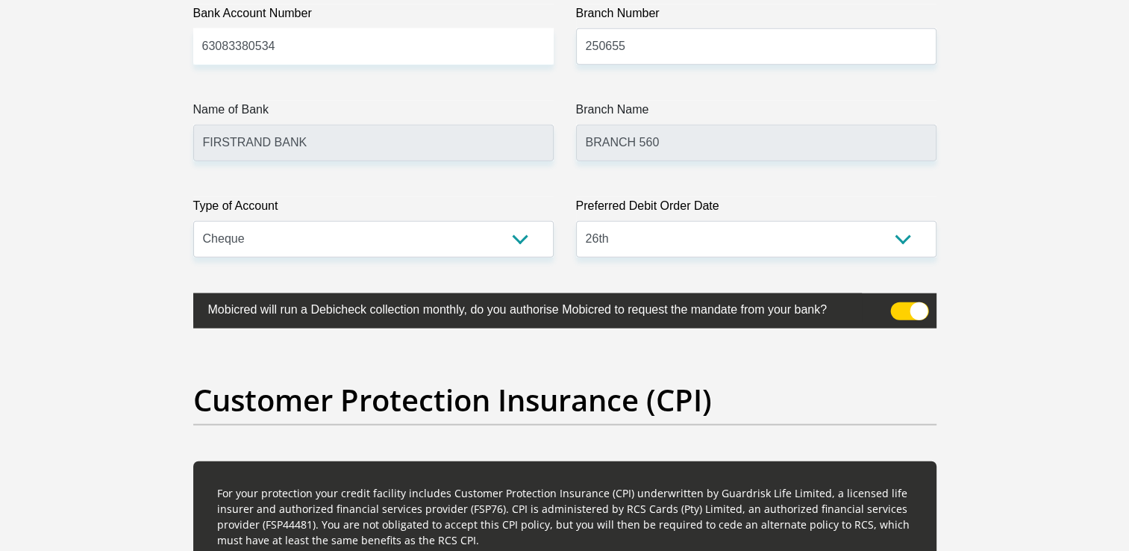
select select "60"
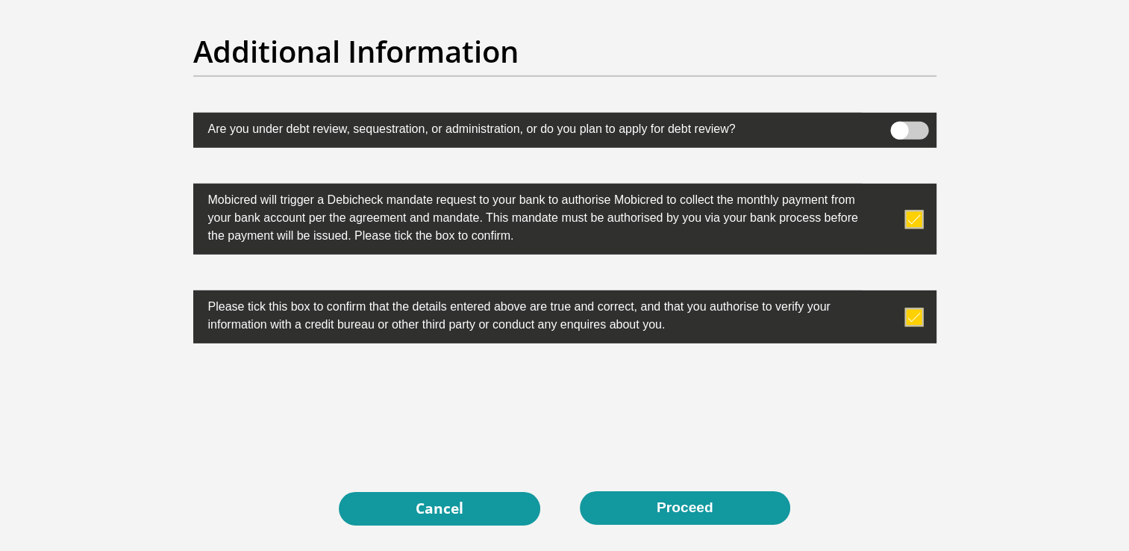
scroll to position [4799, 0]
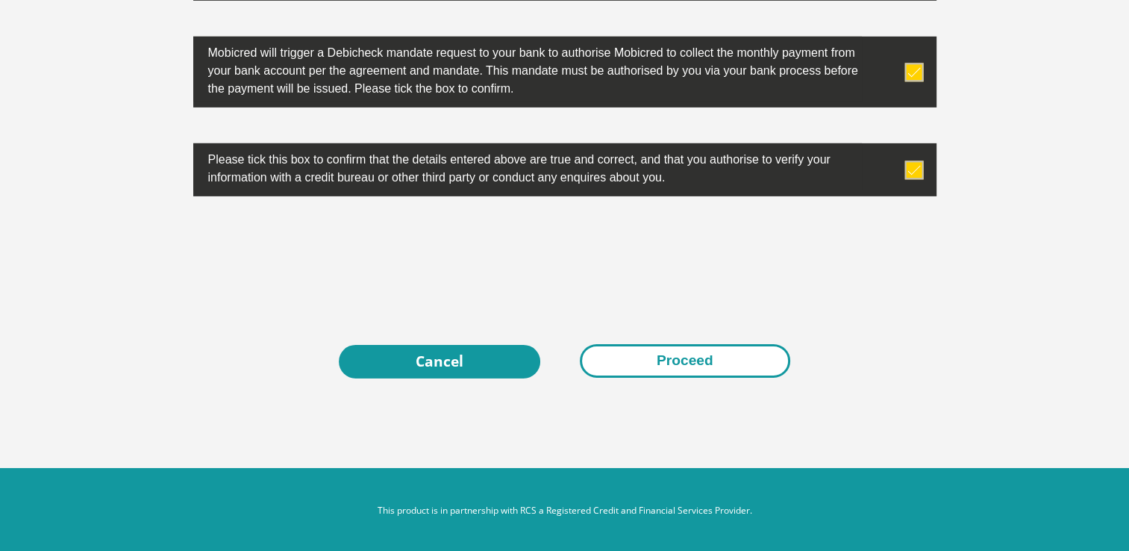
click at [704, 362] on button "Proceed" at bounding box center [685, 361] width 210 height 34
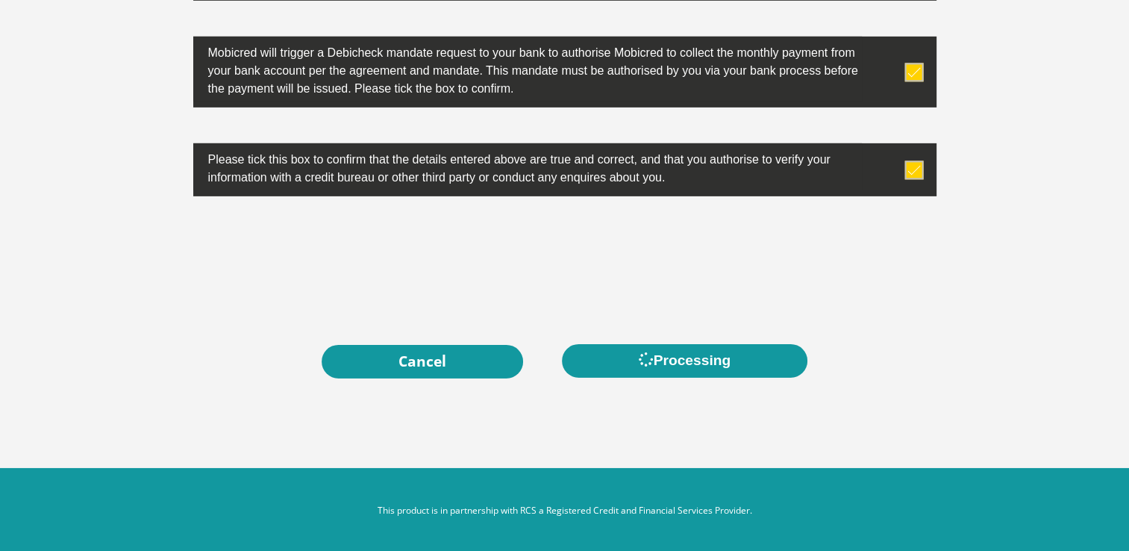
scroll to position [0, 0]
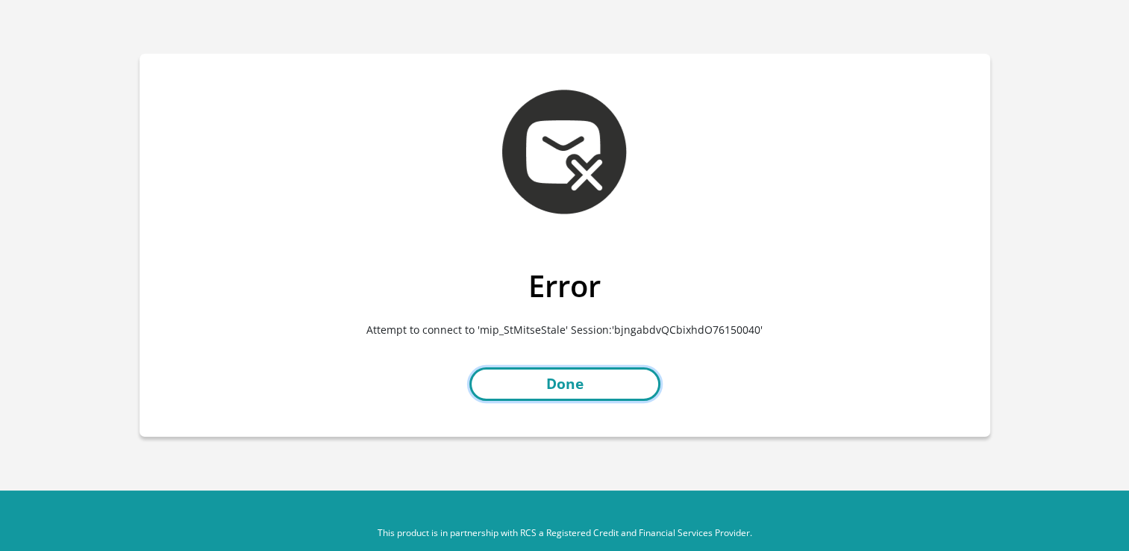
click at [564, 378] on link "Done" at bounding box center [564, 384] width 191 height 34
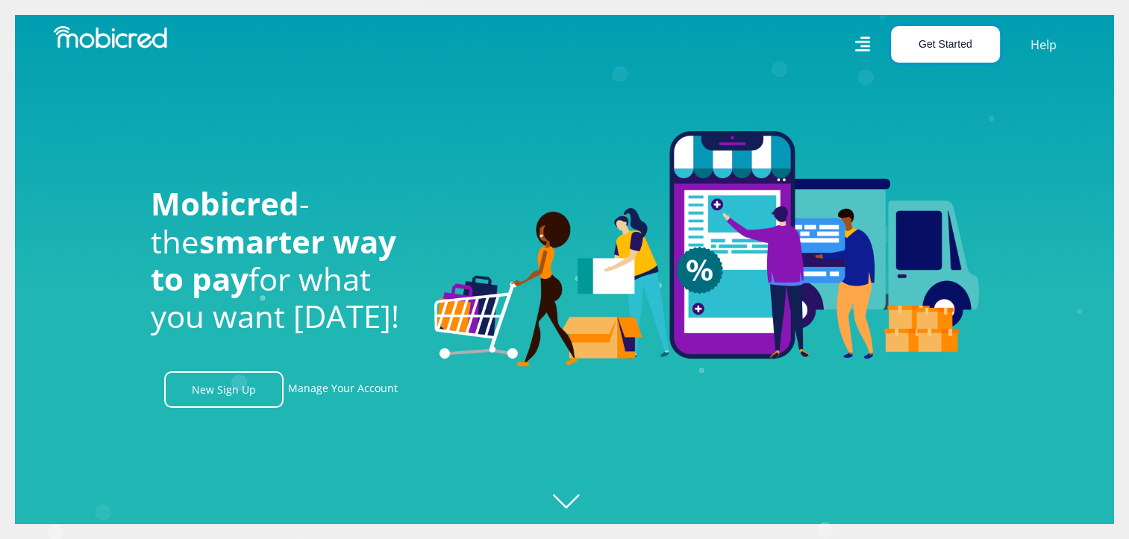
click at [946, 52] on button "Get Started" at bounding box center [945, 44] width 109 height 37
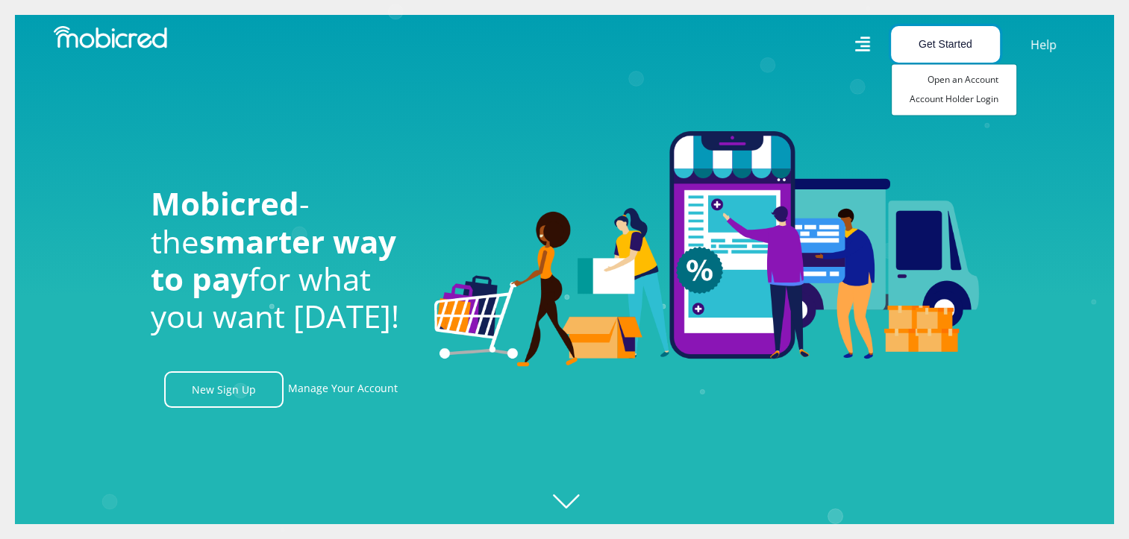
scroll to position [0, 1063]
click at [946, 52] on button "Get Started" at bounding box center [945, 44] width 109 height 37
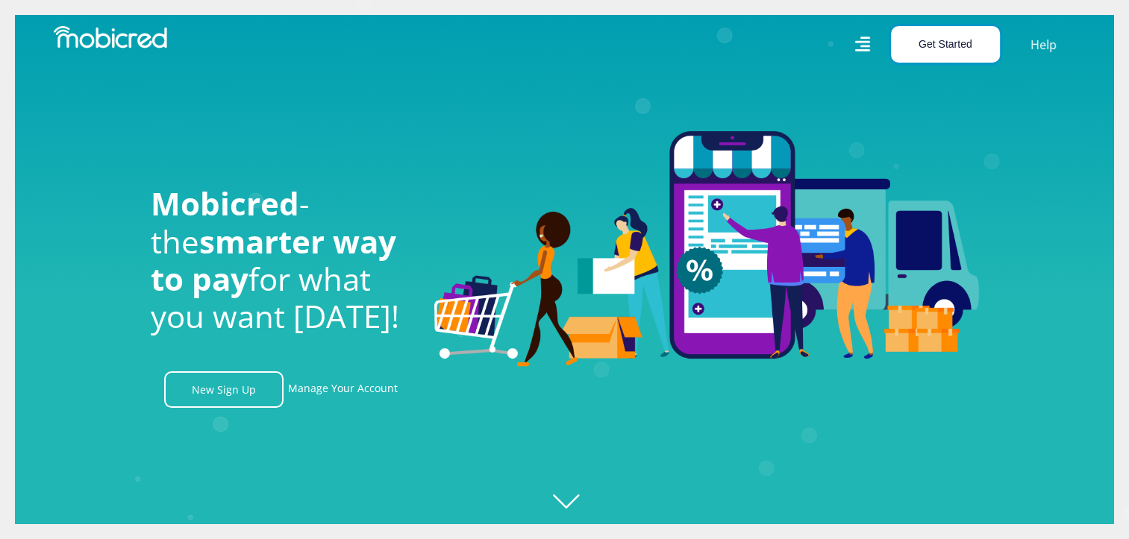
scroll to position [0, 1913]
click at [946, 52] on button "Get Started" at bounding box center [945, 44] width 109 height 37
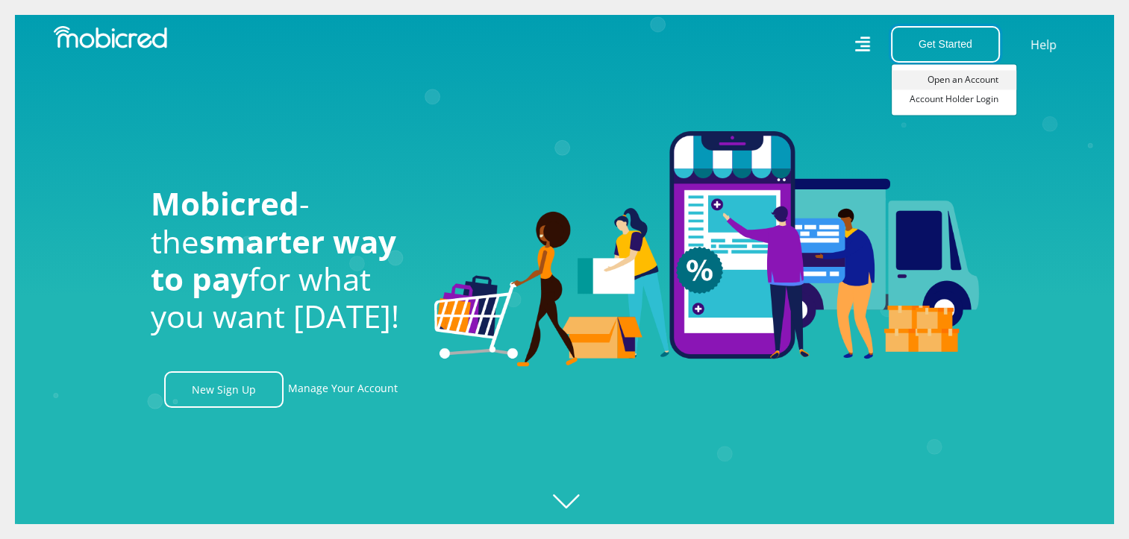
scroll to position [0, 2764]
click at [938, 106] on link "Account Holder Login" at bounding box center [954, 99] width 125 height 19
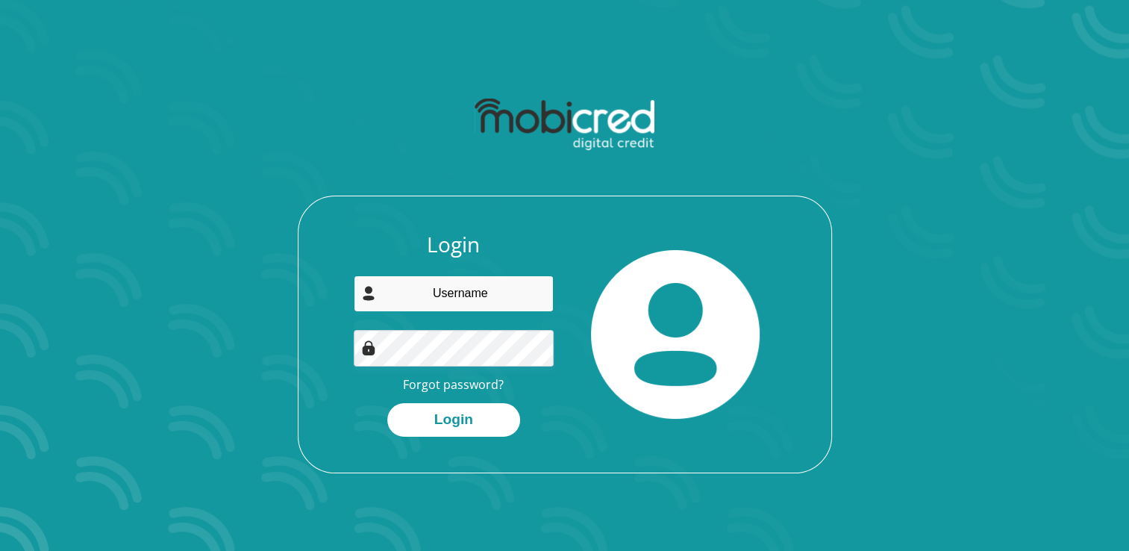
click at [435, 309] on input "email" at bounding box center [454, 293] width 200 height 37
type input "[EMAIL_ADDRESS][DOMAIN_NAME]"
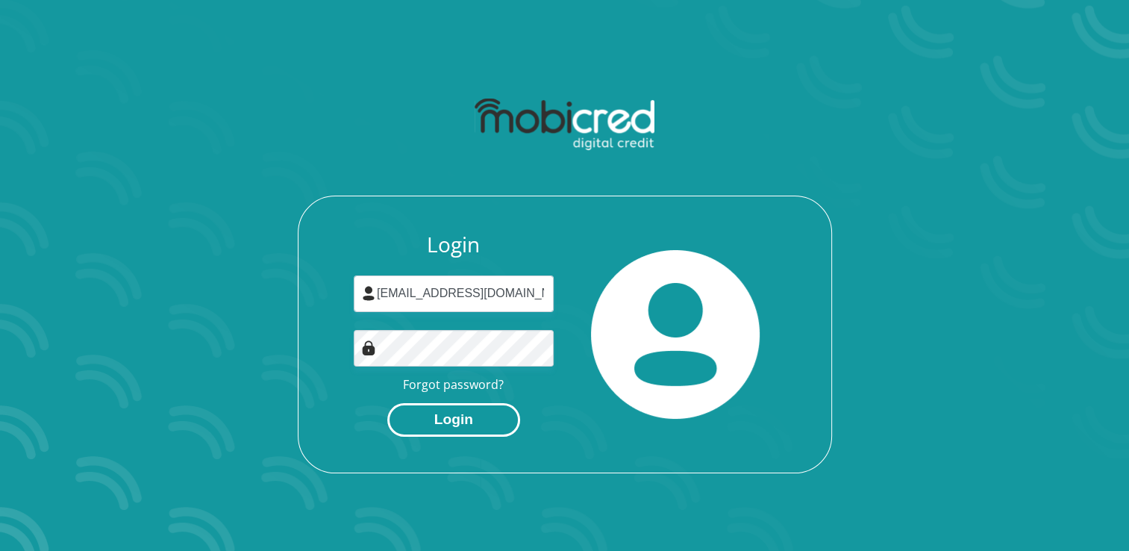
click at [439, 412] on button "Login" at bounding box center [453, 420] width 133 height 34
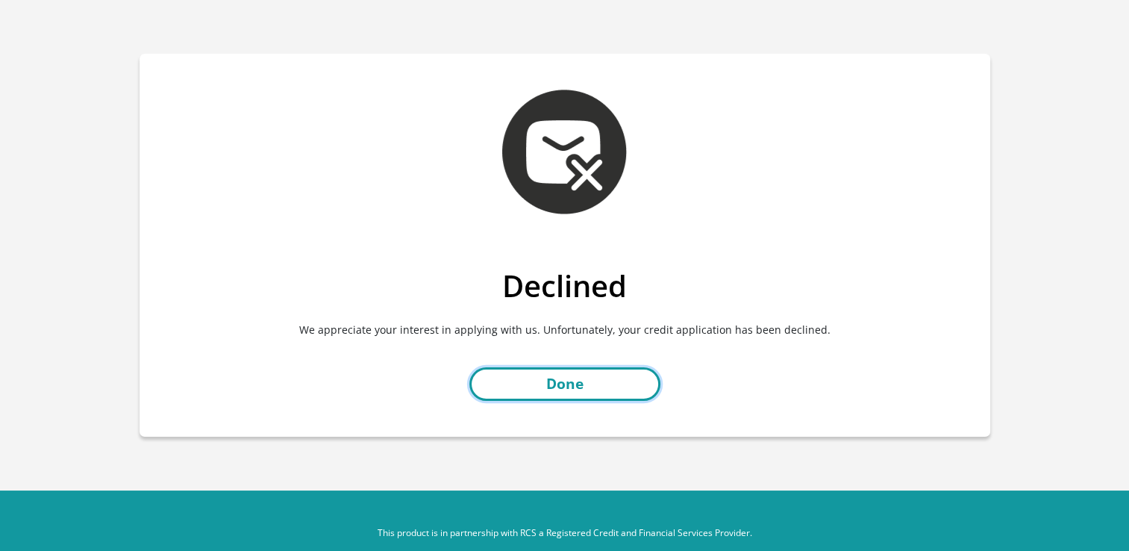
click at [586, 381] on link "Done" at bounding box center [564, 384] width 191 height 34
